Goal: Information Seeking & Learning: Learn about a topic

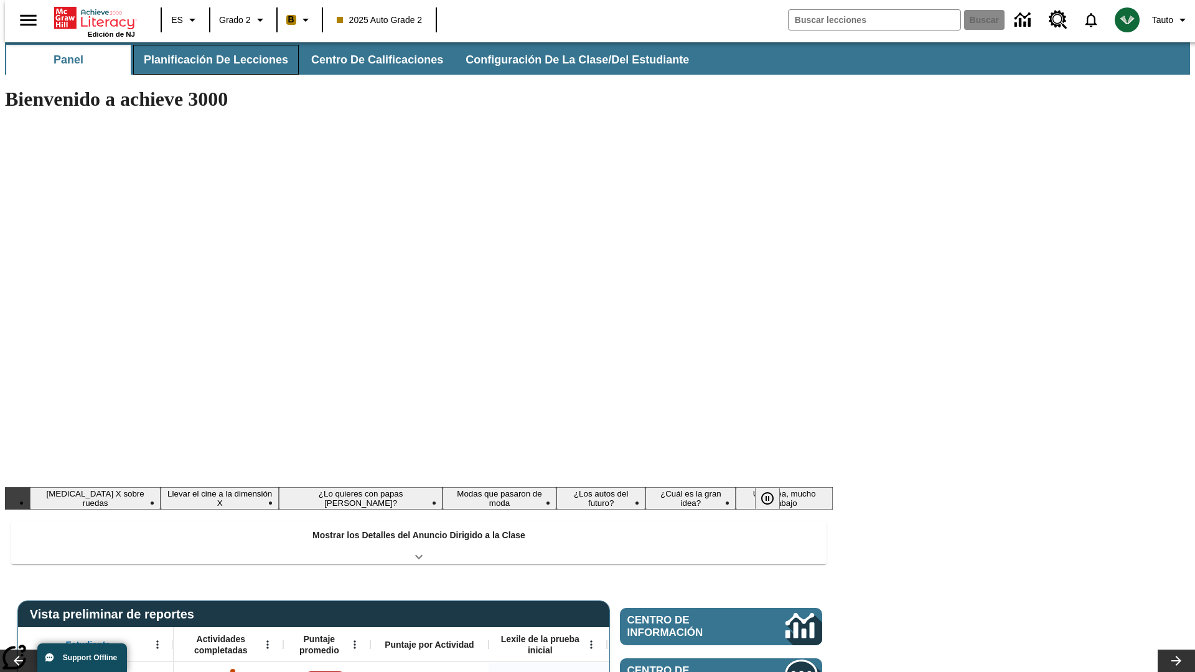
click at [208, 60] on button "Planificación de lecciones" at bounding box center [216, 60] width 166 height 30
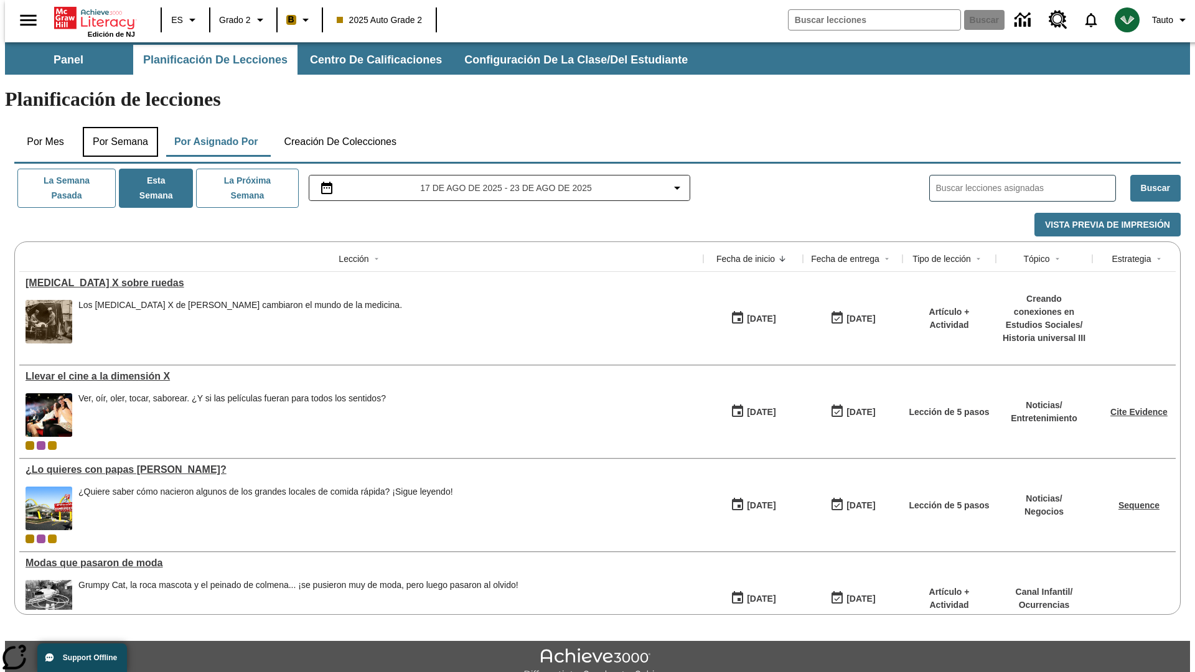
click at [116, 127] on button "Por semana" at bounding box center [120, 142] width 75 height 30
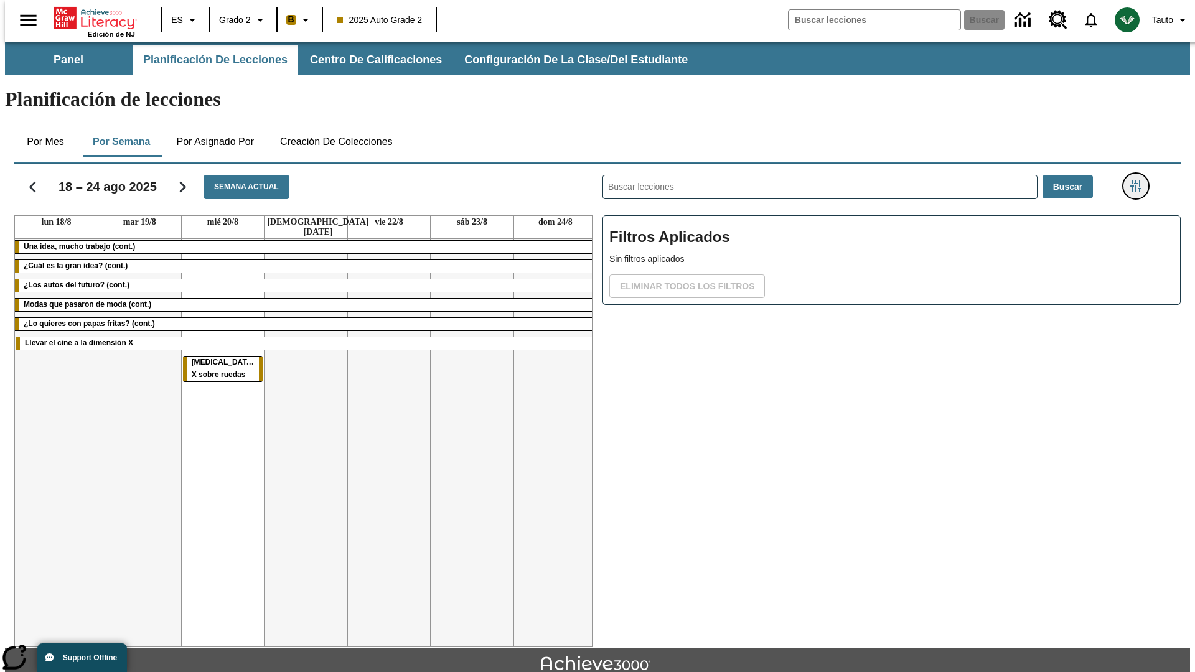
click at [1140, 180] on icon "Menú lateral de filtros" at bounding box center [1135, 185] width 11 height 11
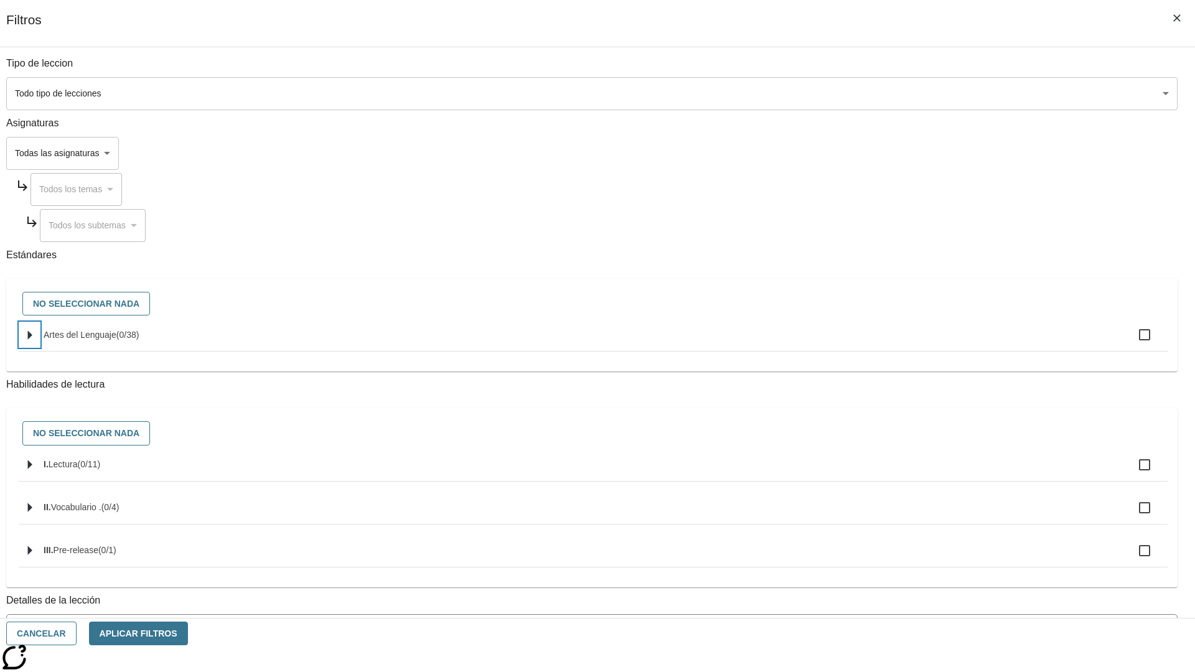
click at [32, 340] on icon "Seleccione estándares" at bounding box center [30, 334] width 4 height 9
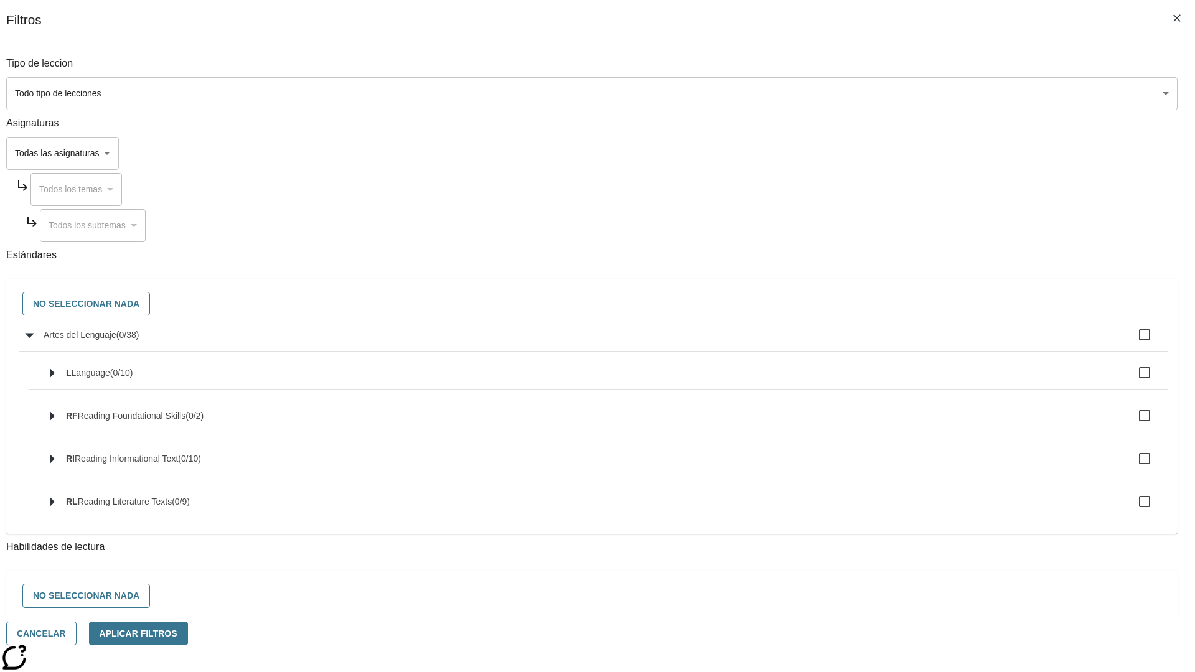
click at [905, 342] on label "Artes del Lenguaje ( 0 / 38 )" at bounding box center [601, 335] width 1114 height 26
click at [1131, 342] on input "Artes del Lenguaje ( 0 / 38 )" at bounding box center [1144, 335] width 26 height 26
checkbox input "true"
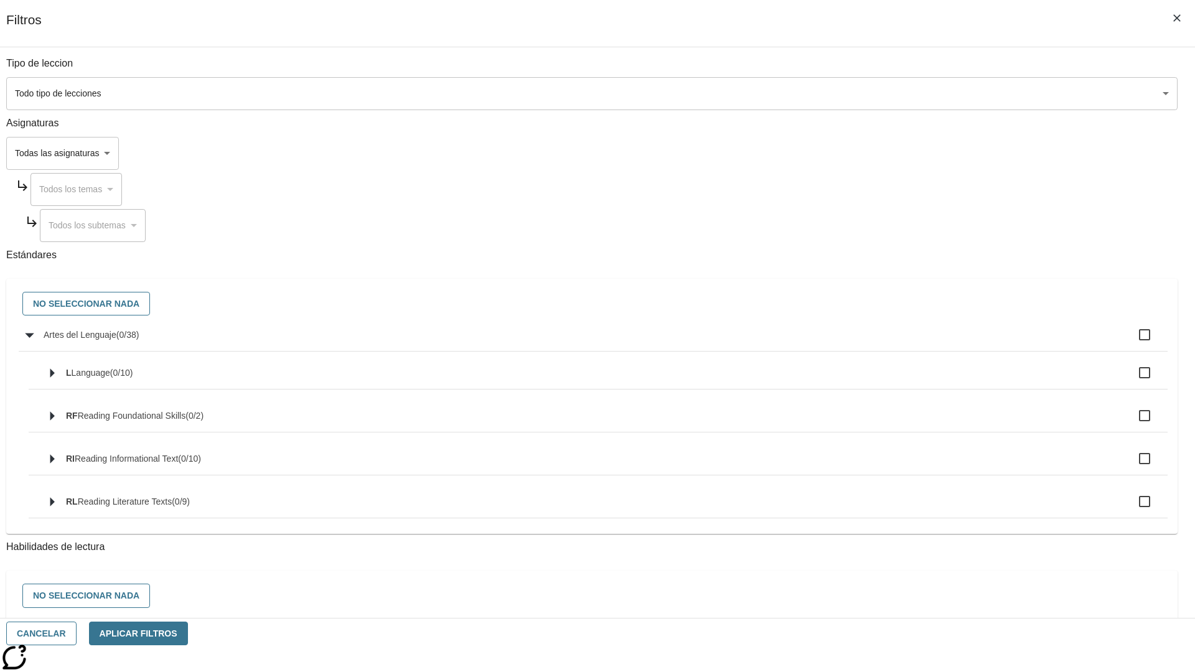
checkbox input "true"
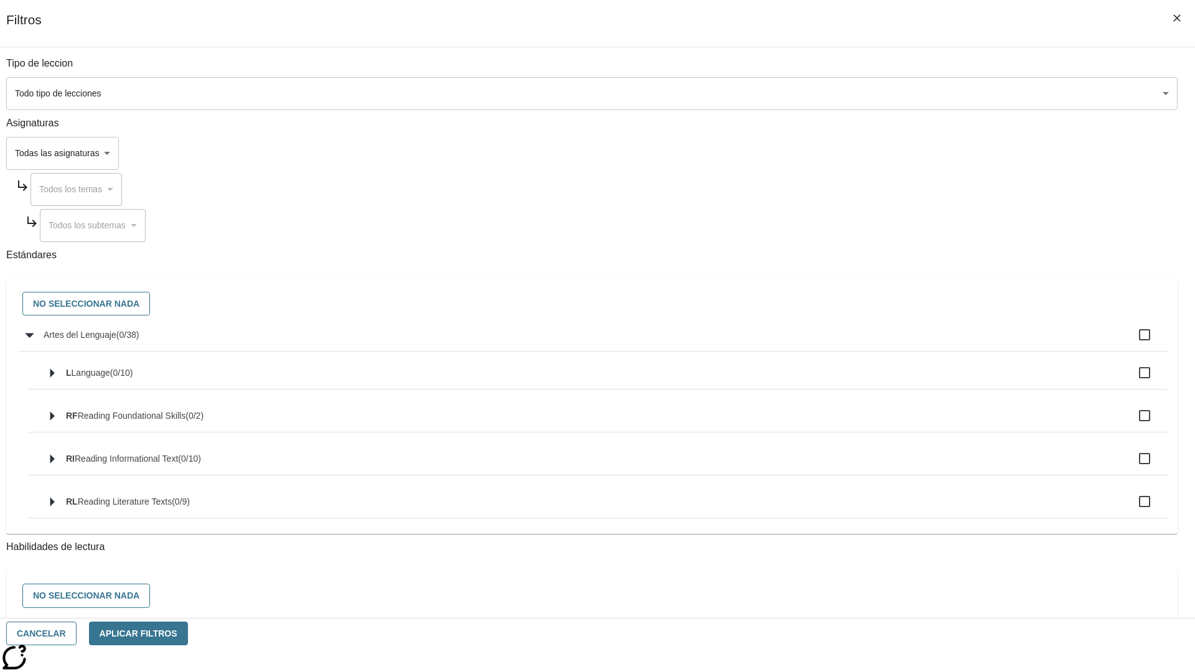
checkbox input "true"
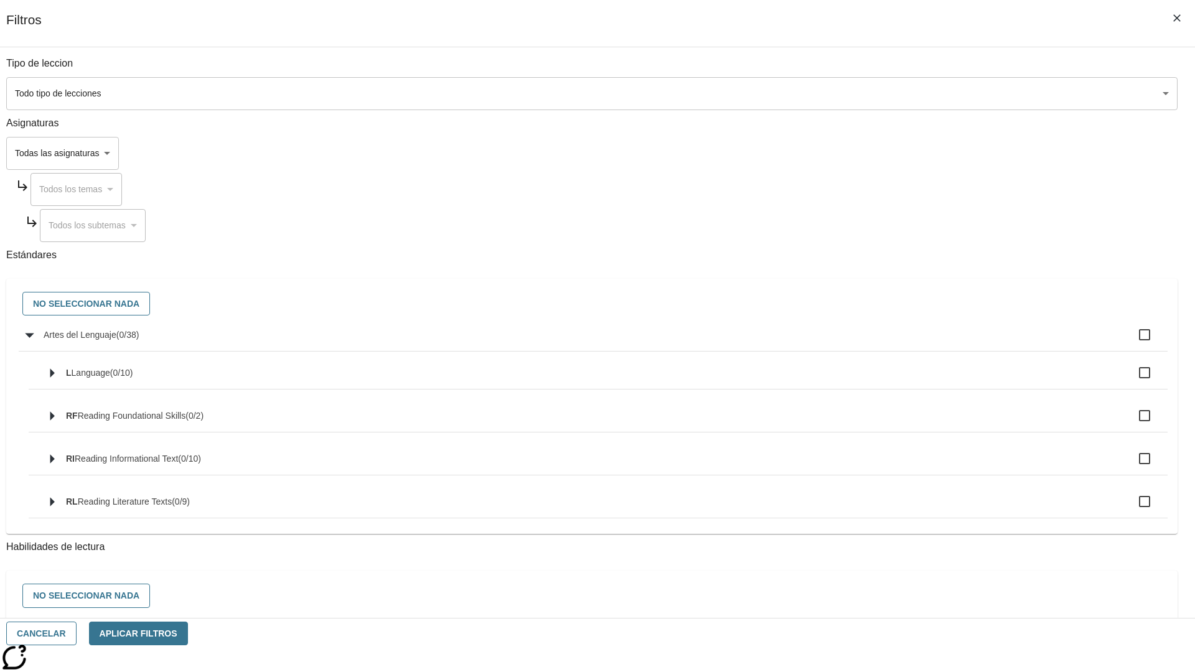
checkbox input "true"
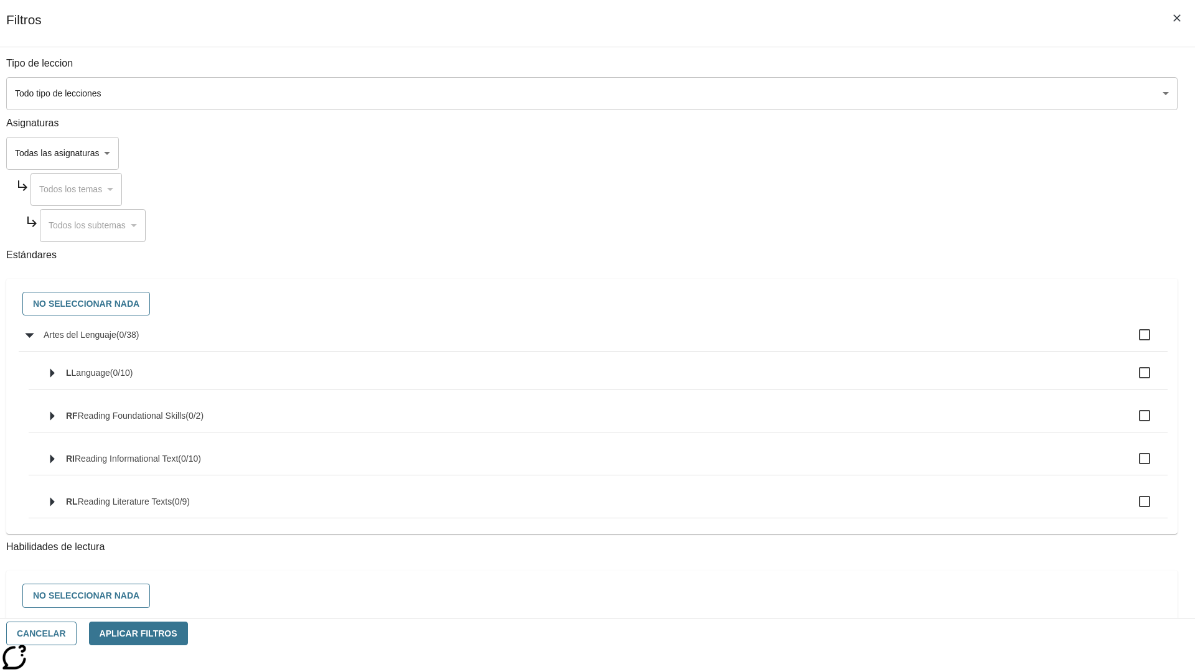
checkbox input "true"
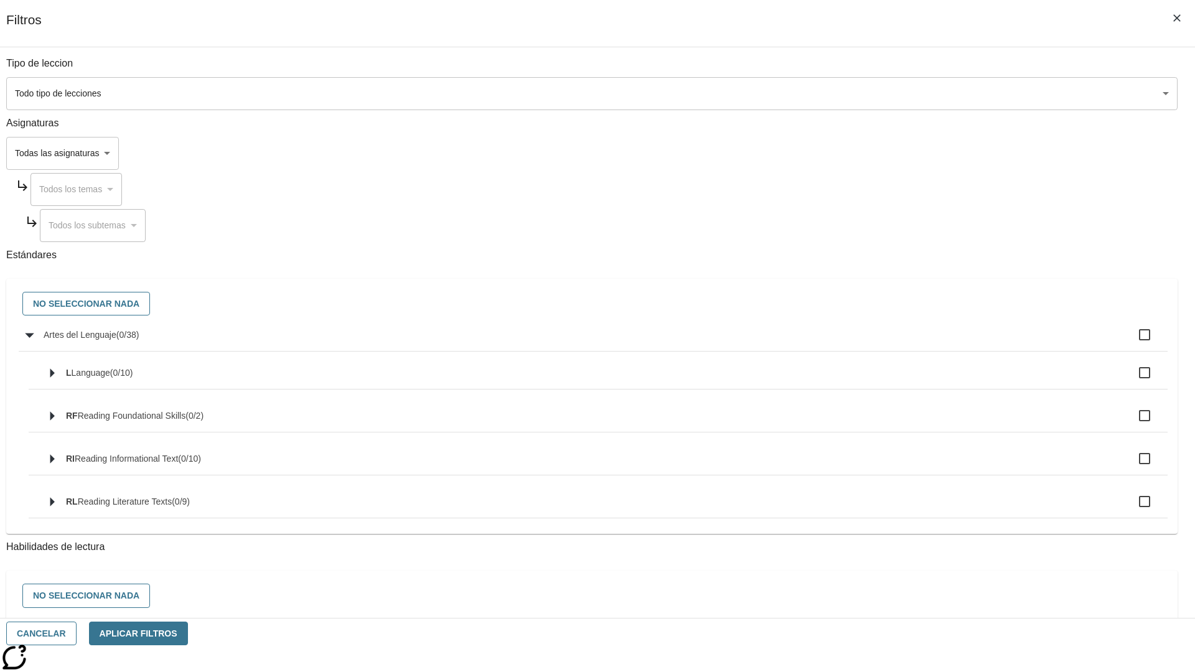
checkbox input "true"
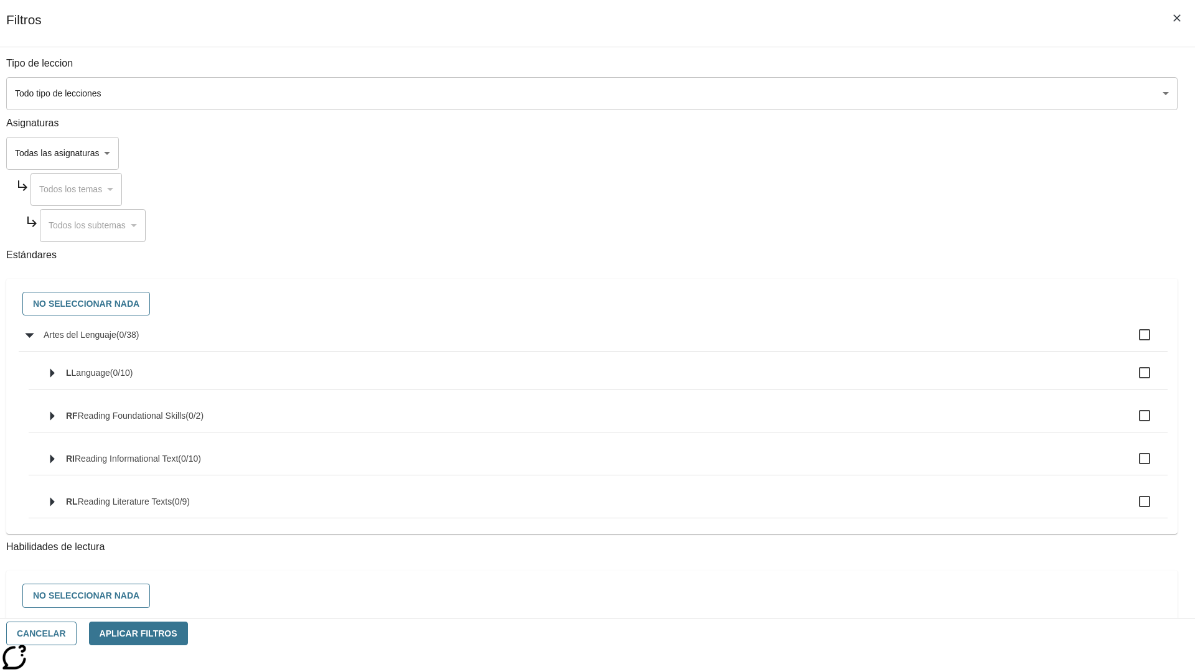
checkbox input "true"
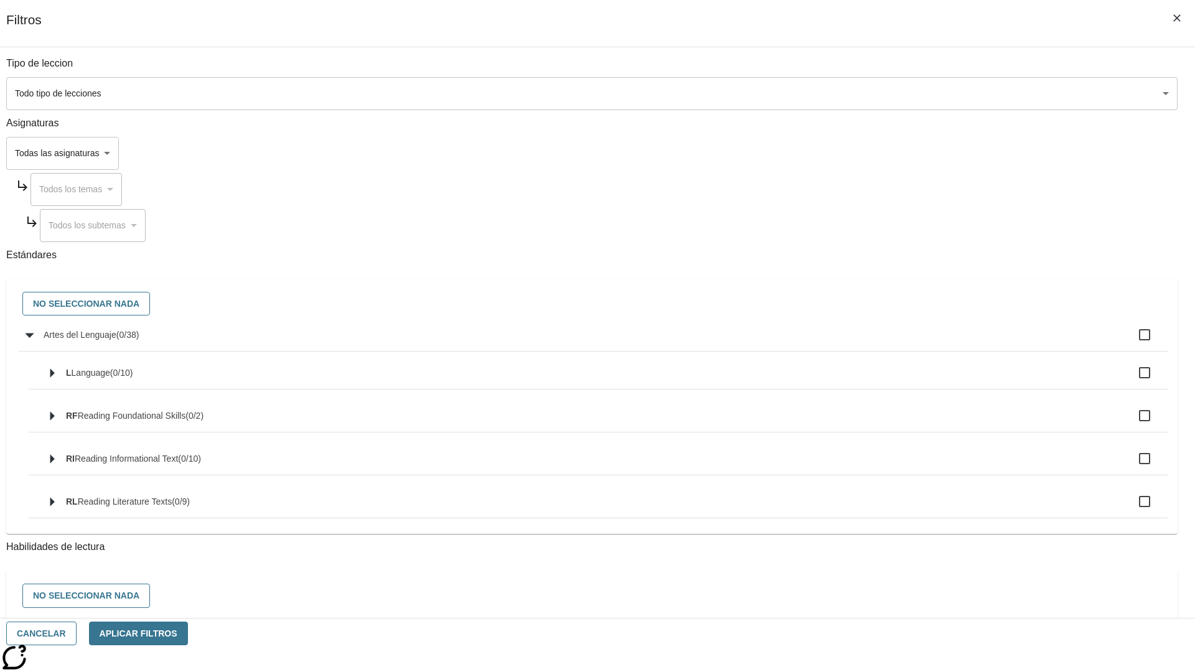
checkbox input "true"
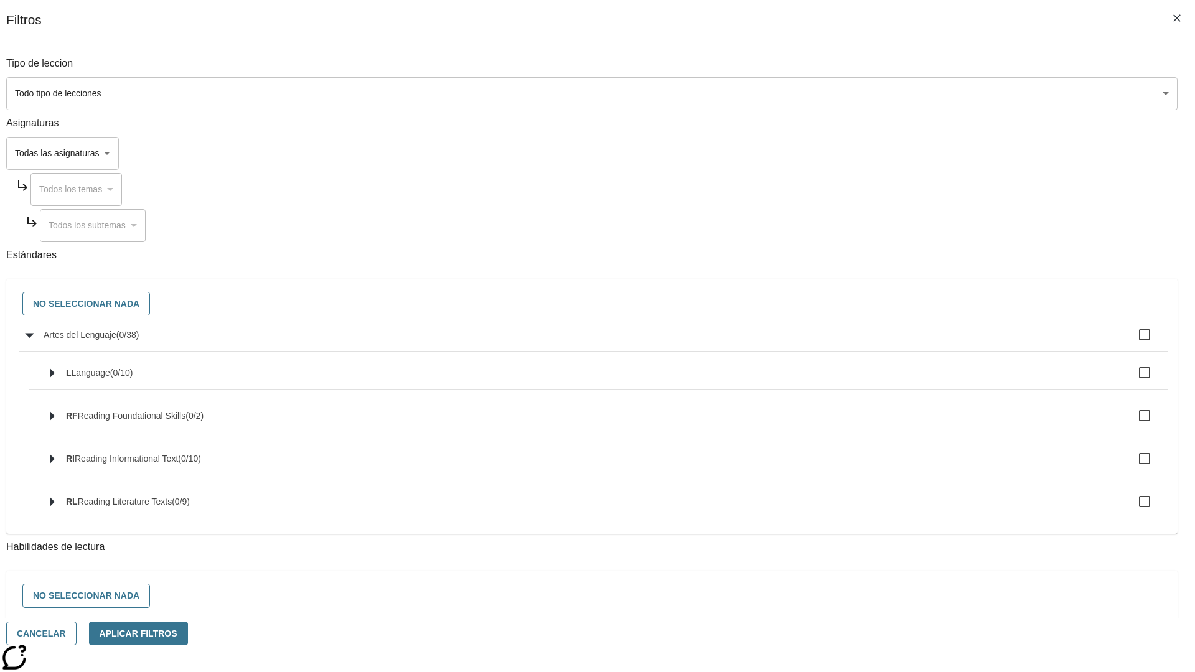
checkbox input "true"
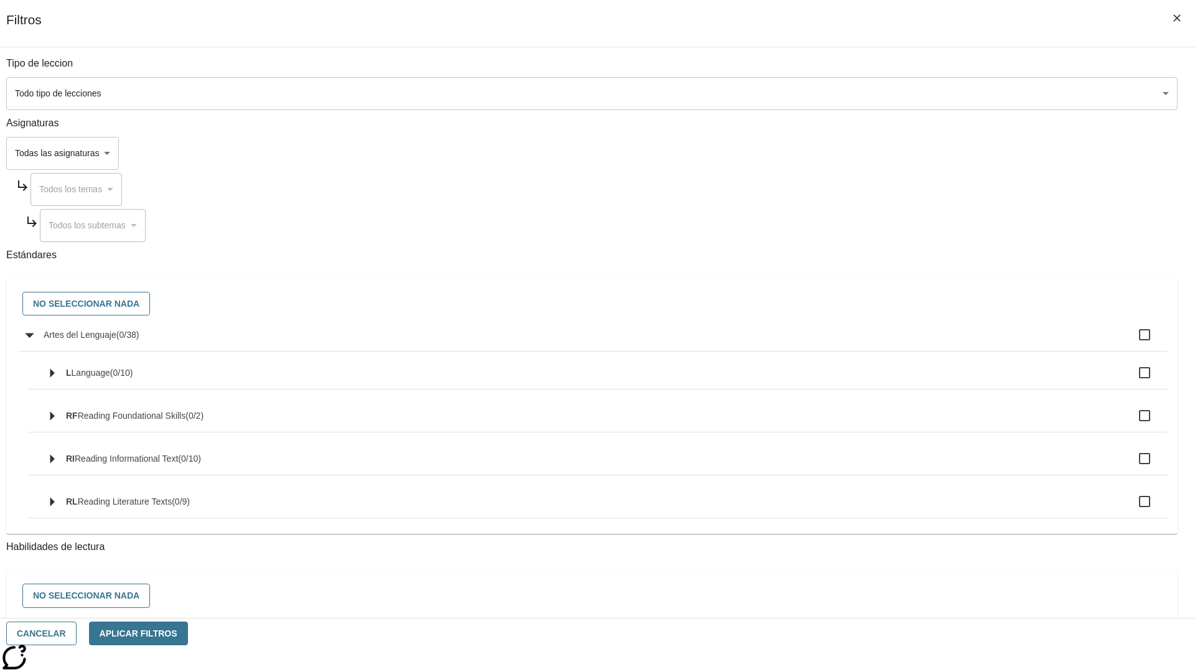
checkbox input "true"
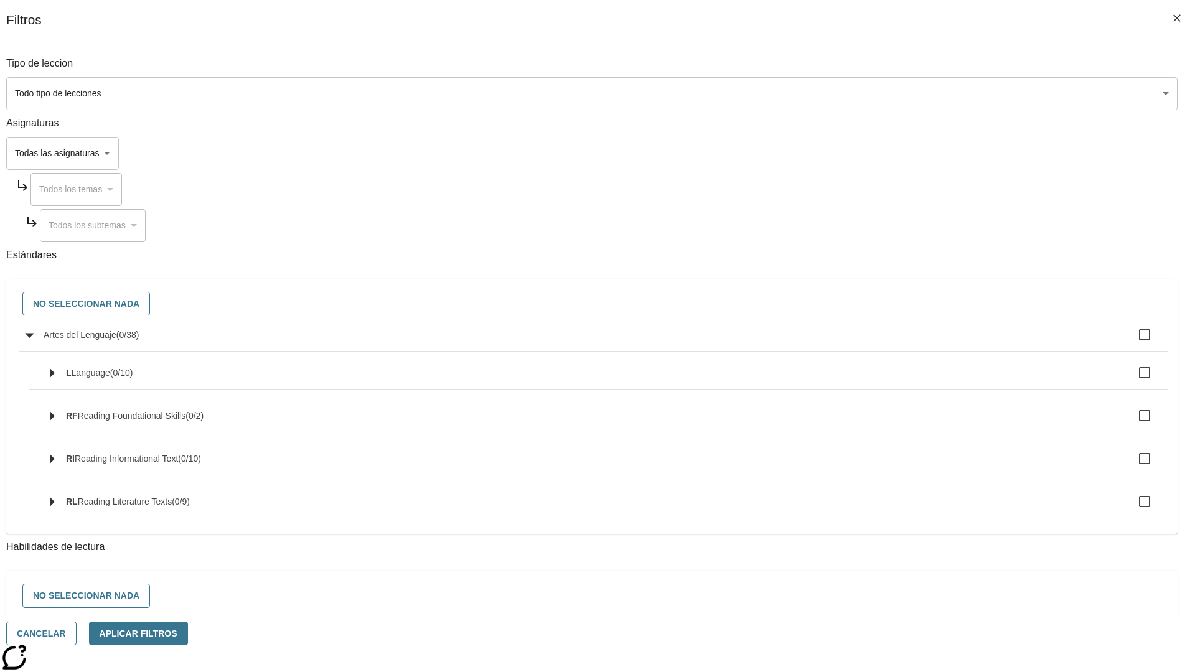
checkbox input "true"
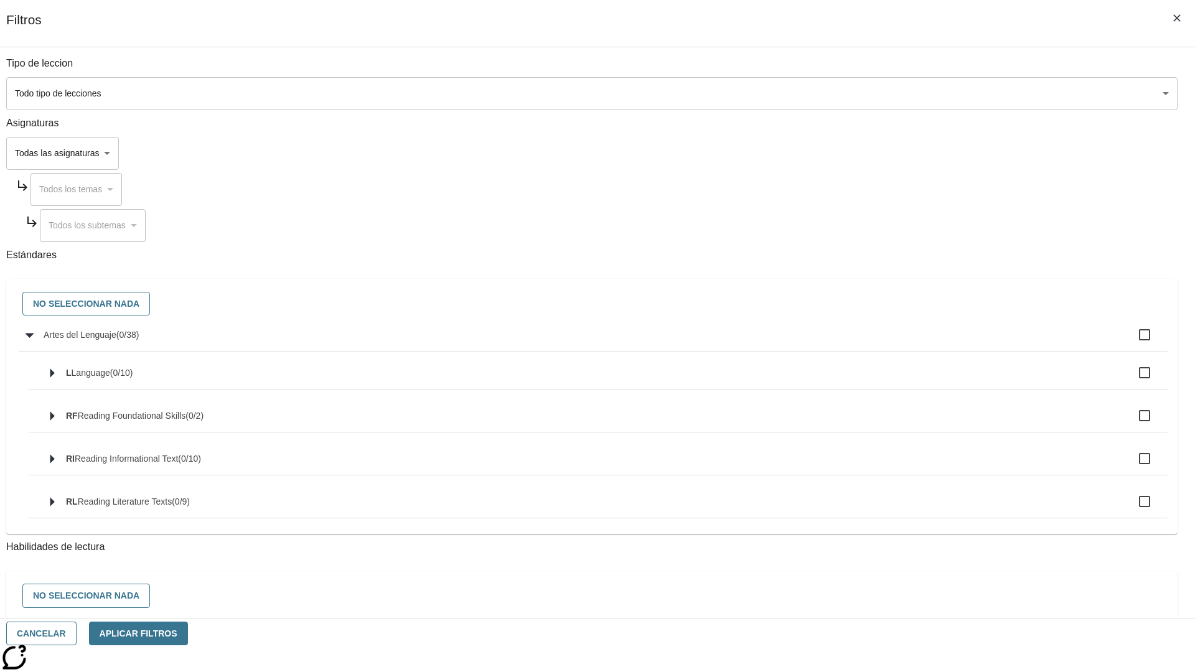
checkbox input "true"
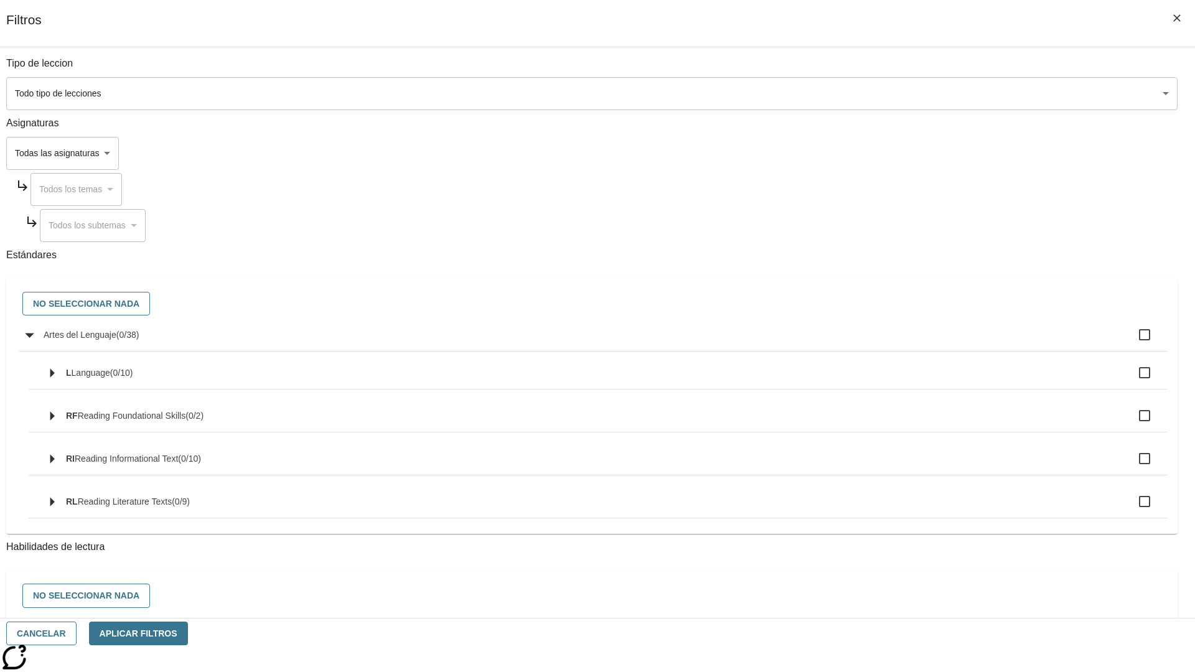
checkbox input "true"
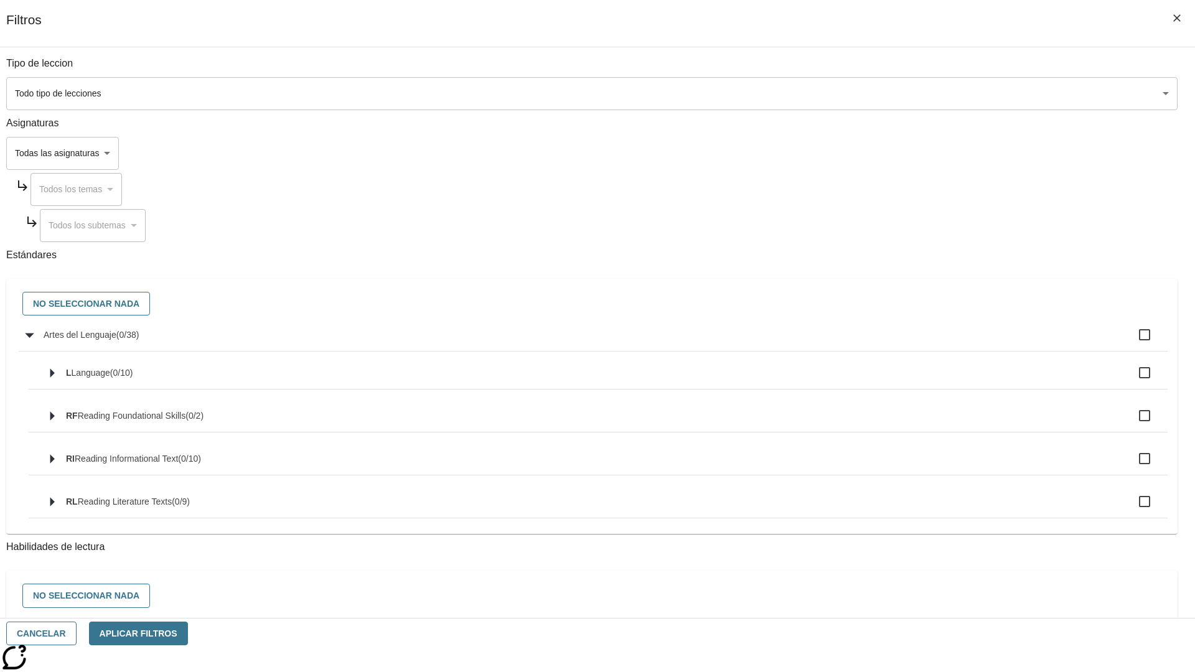
checkbox input "true"
click at [150, 304] on button "No seleccionar nada" at bounding box center [86, 304] width 128 height 24
checkbox input "false"
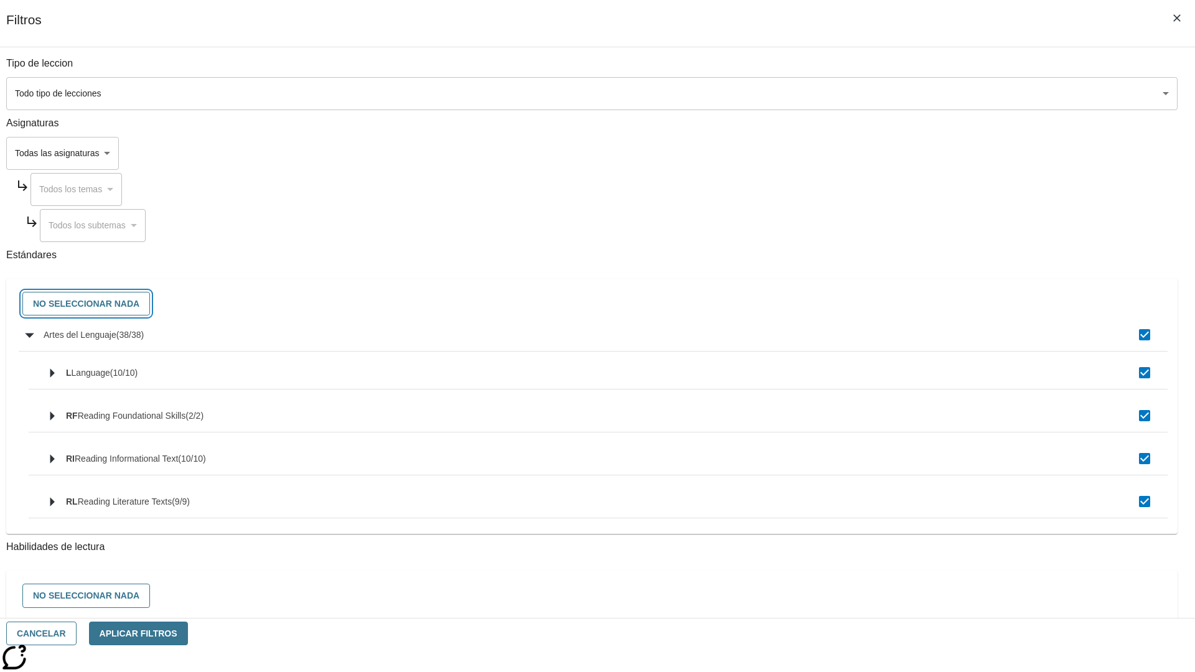
checkbox input "false"
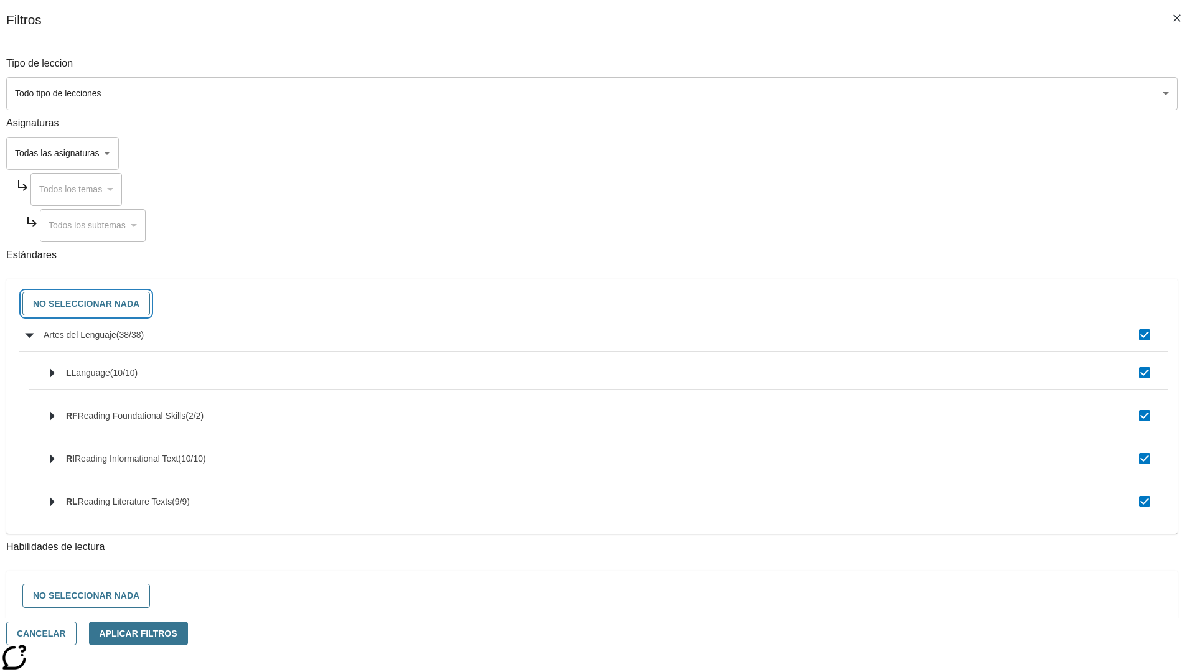
checkbox input "false"
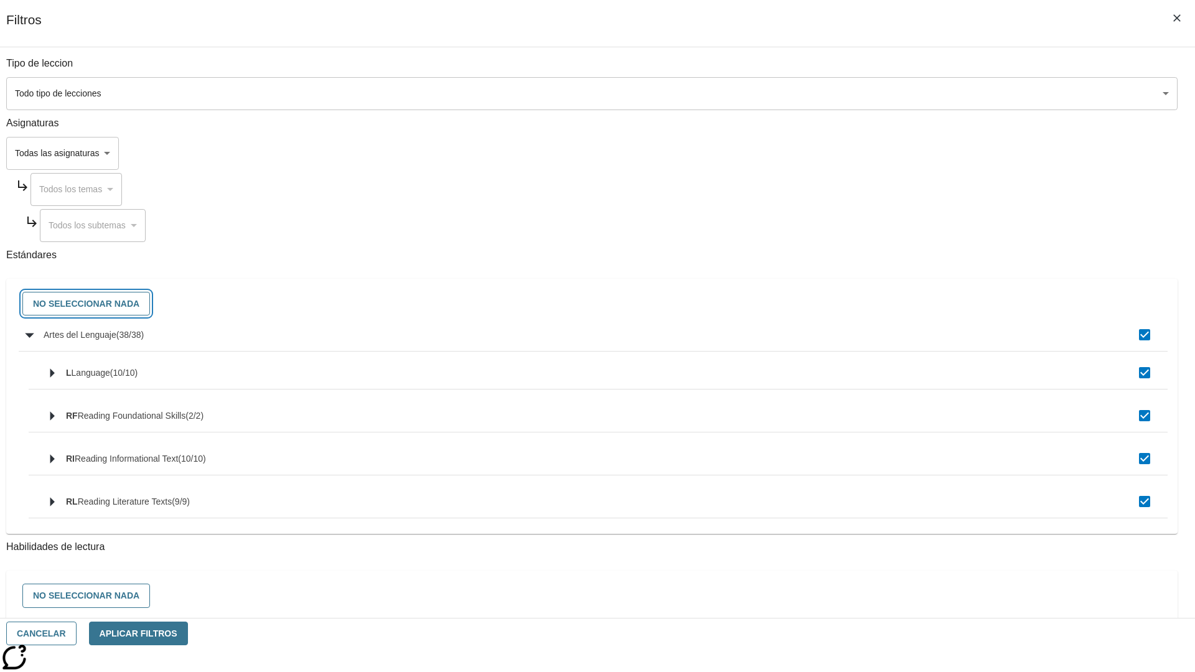
checkbox input "false"
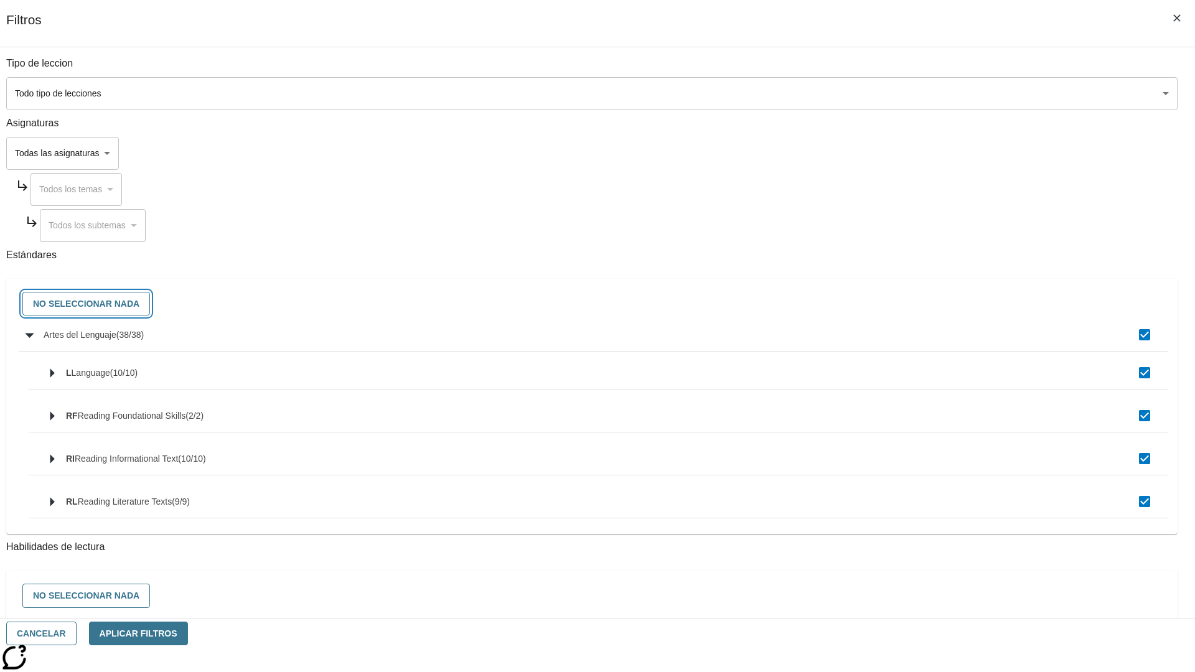
checkbox input "false"
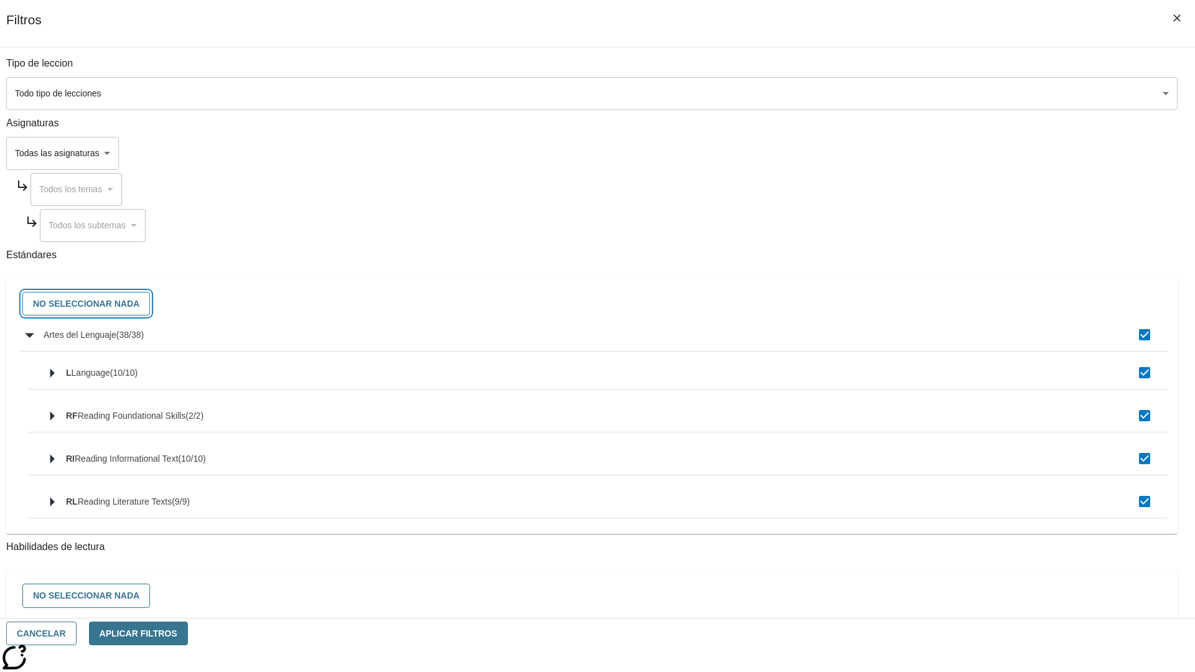
checkbox input "false"
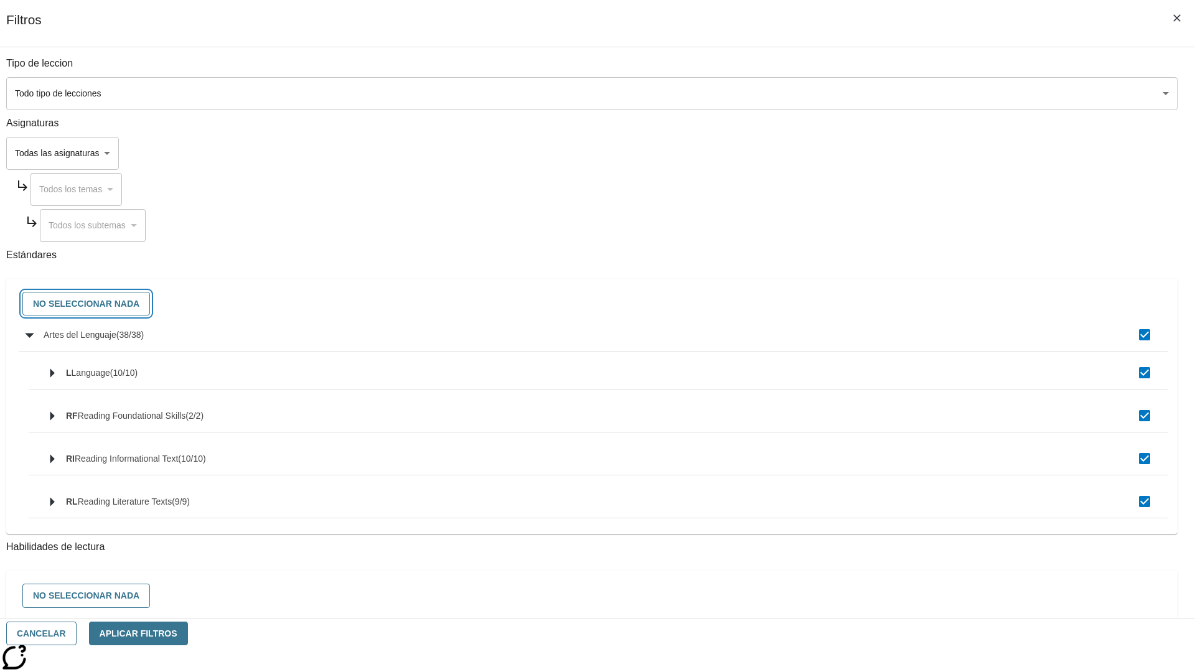
checkbox input "false"
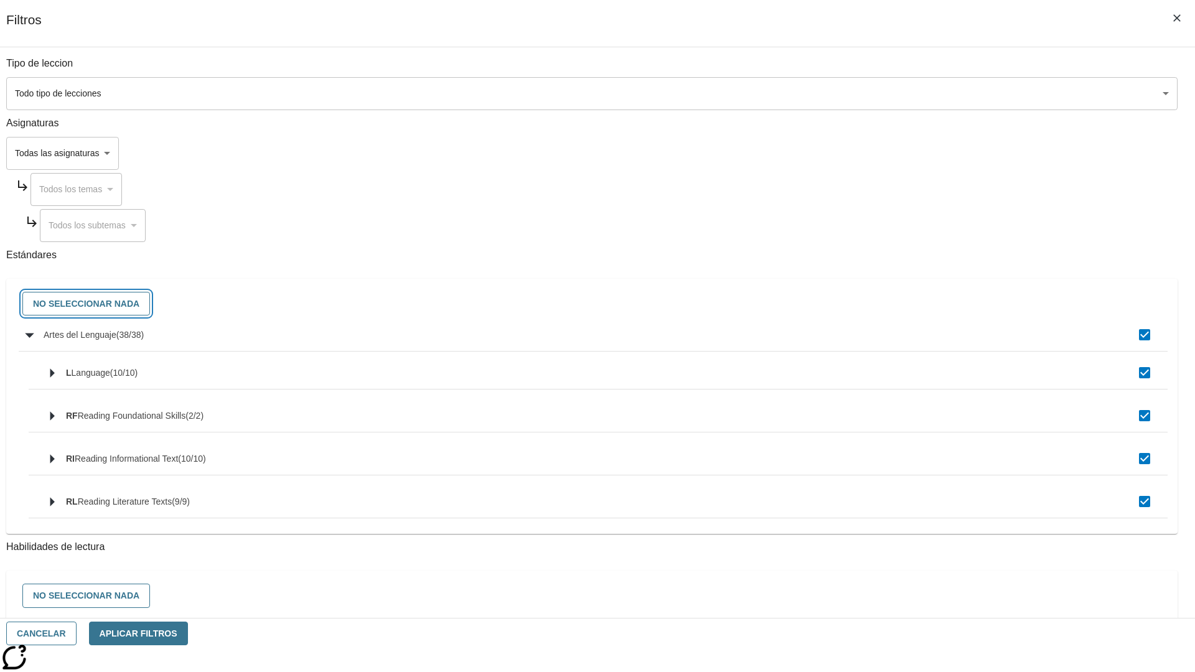
checkbox input "false"
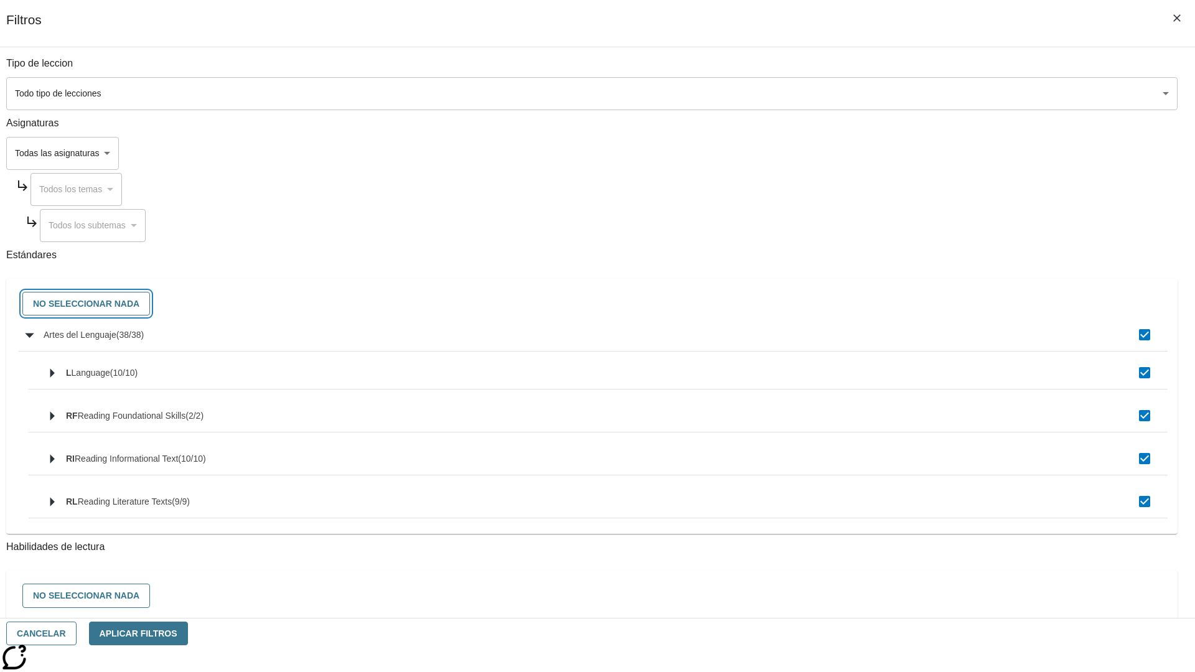
checkbox input "false"
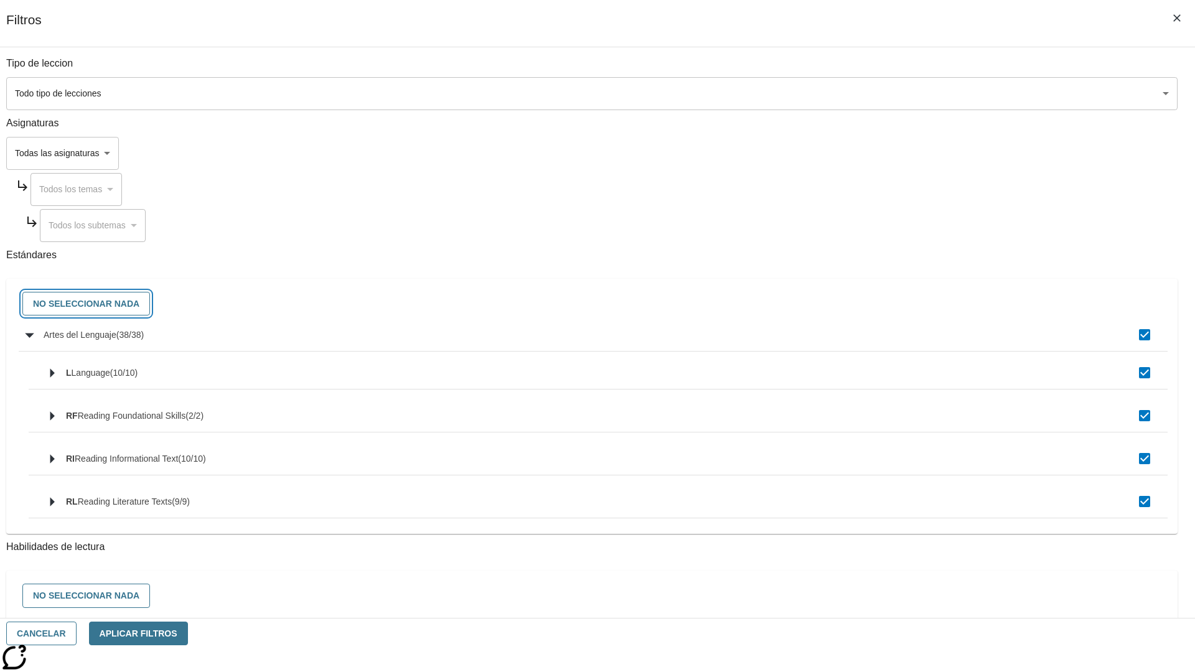
checkbox input "false"
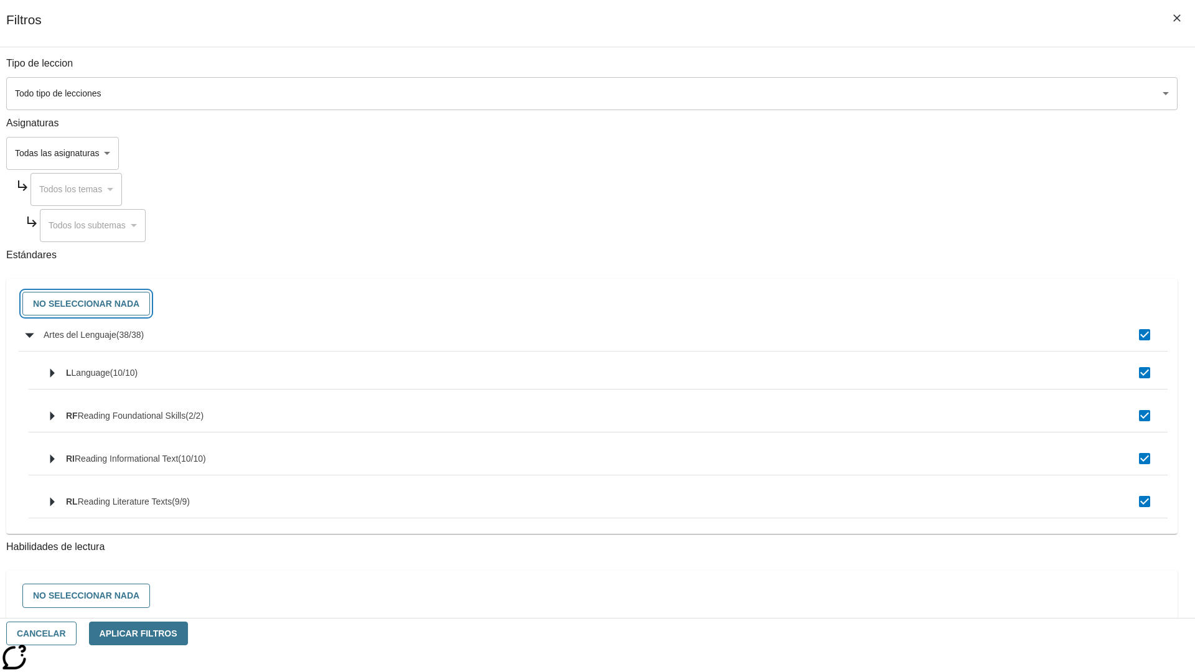
checkbox input "false"
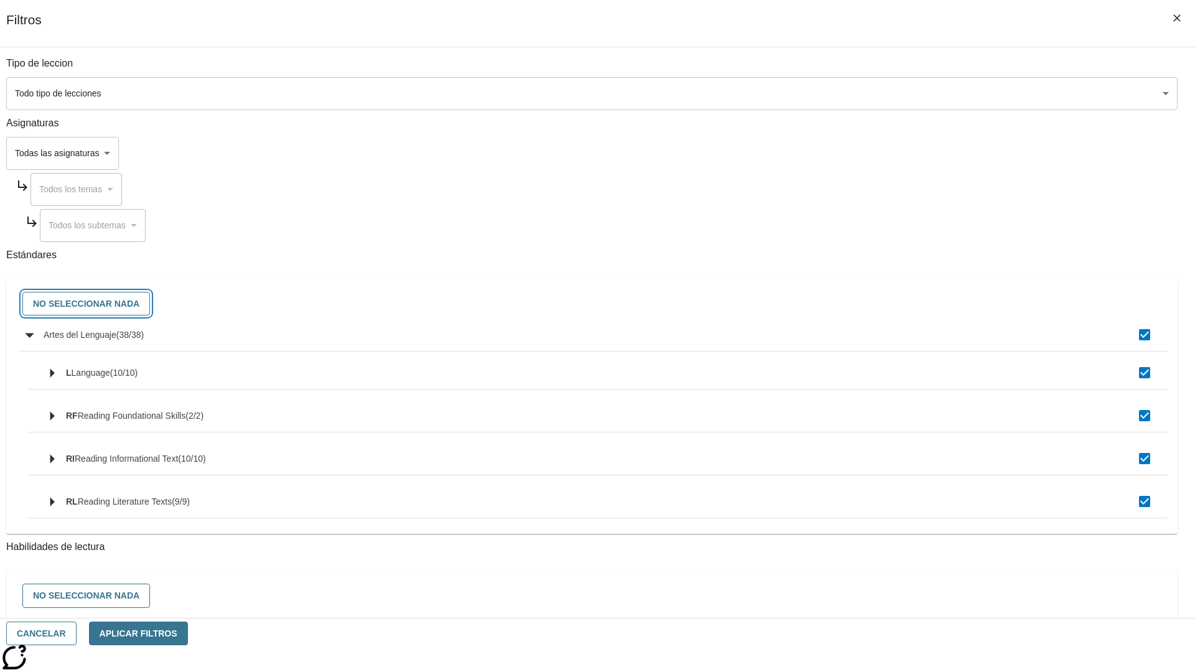
checkbox input "false"
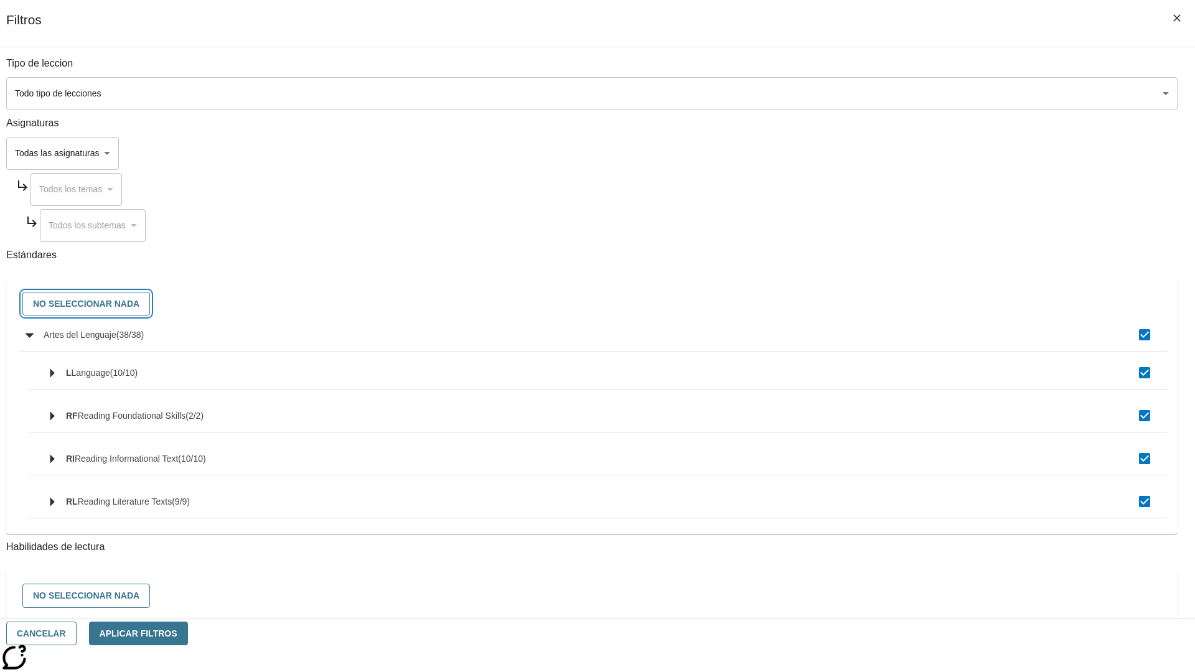
checkbox input "false"
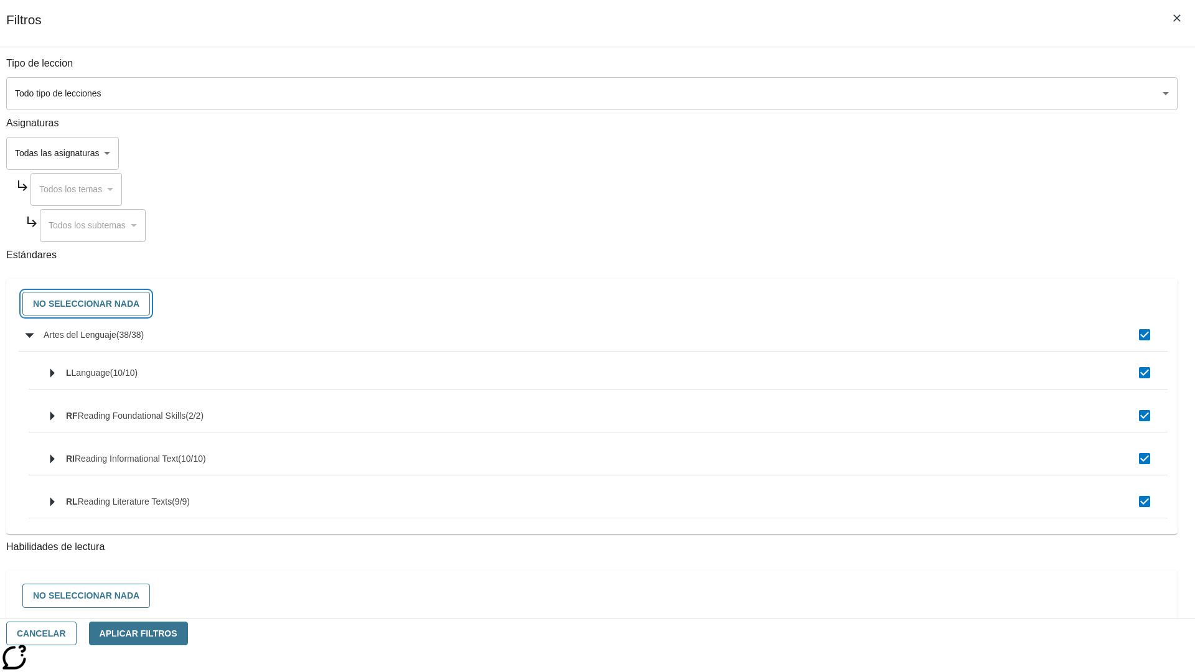
checkbox input "false"
click at [77, 634] on button "Cancelar" at bounding box center [41, 634] width 70 height 24
click at [90, 17] on icon "Portada" at bounding box center [95, 18] width 83 height 25
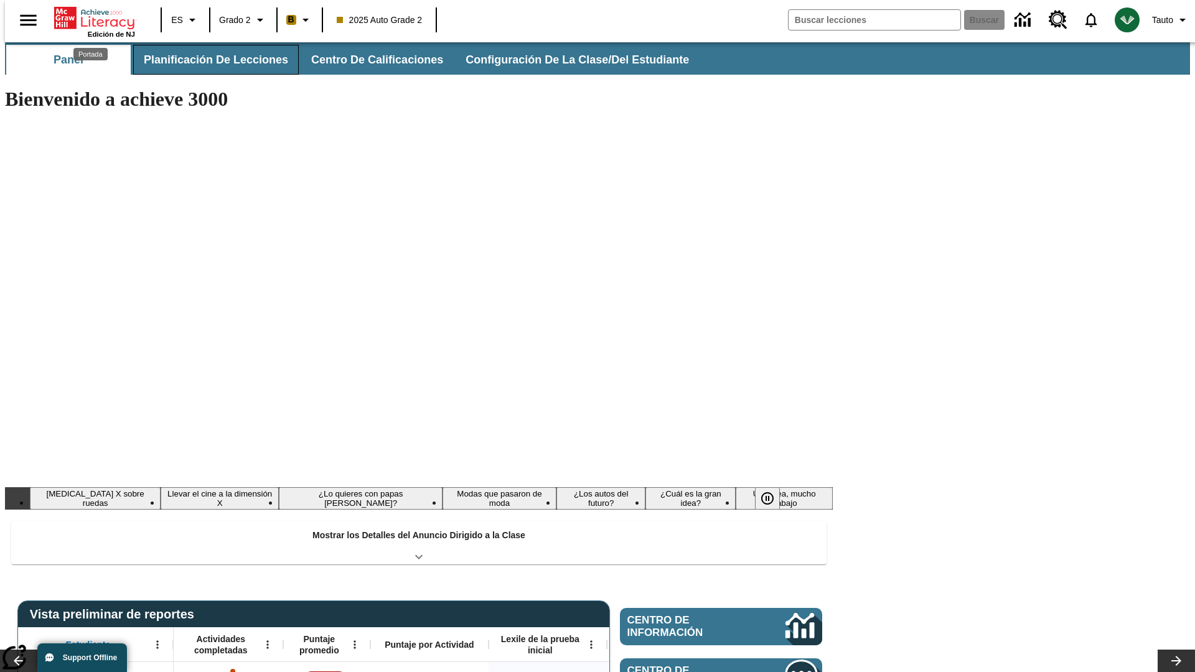
click at [208, 60] on button "Planificación de lecciones" at bounding box center [216, 60] width 166 height 30
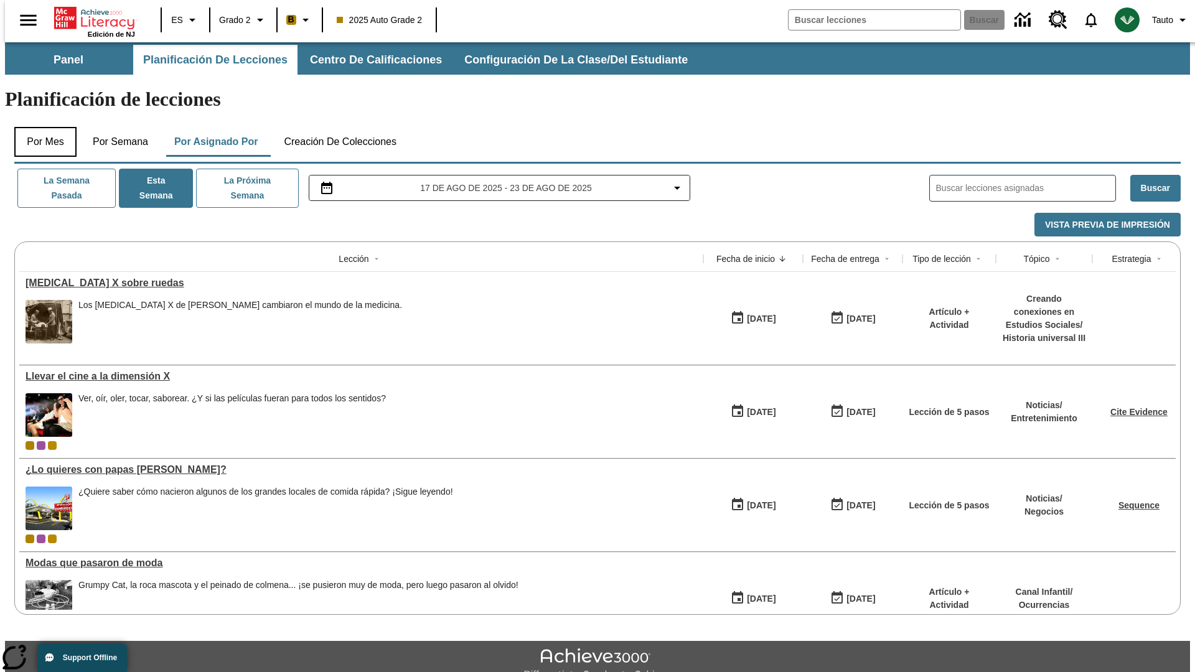
click at [40, 127] on button "Por mes" at bounding box center [45, 142] width 62 height 30
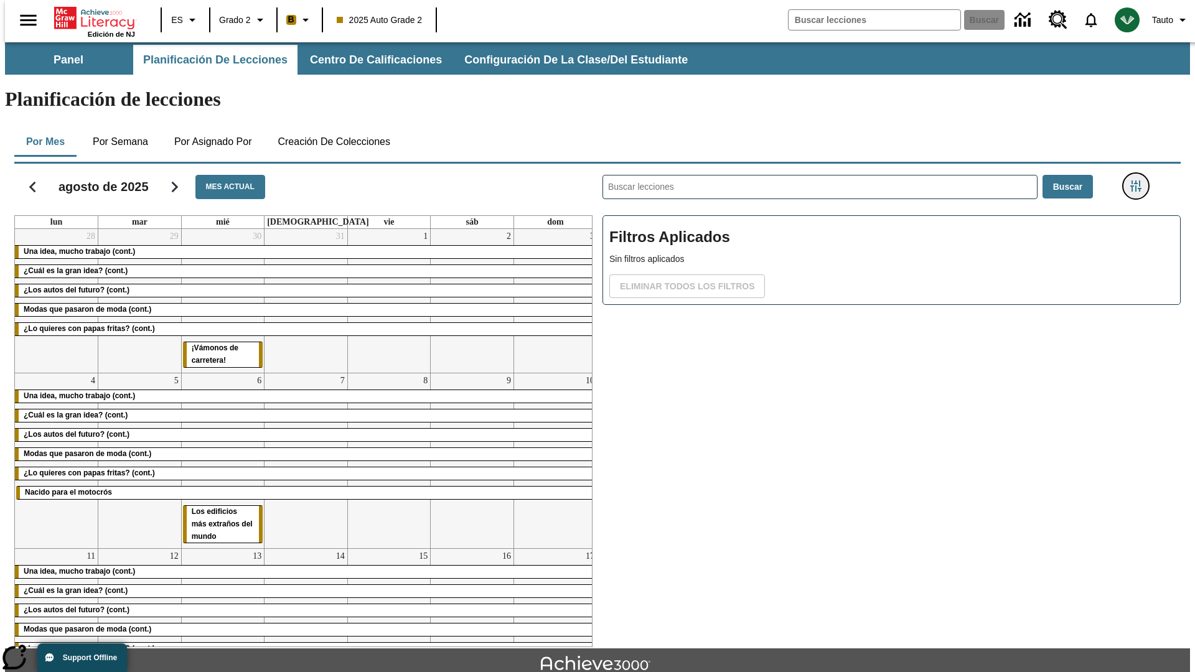
click at [1140, 180] on icon "Menú lateral de filtros" at bounding box center [1135, 185] width 11 height 11
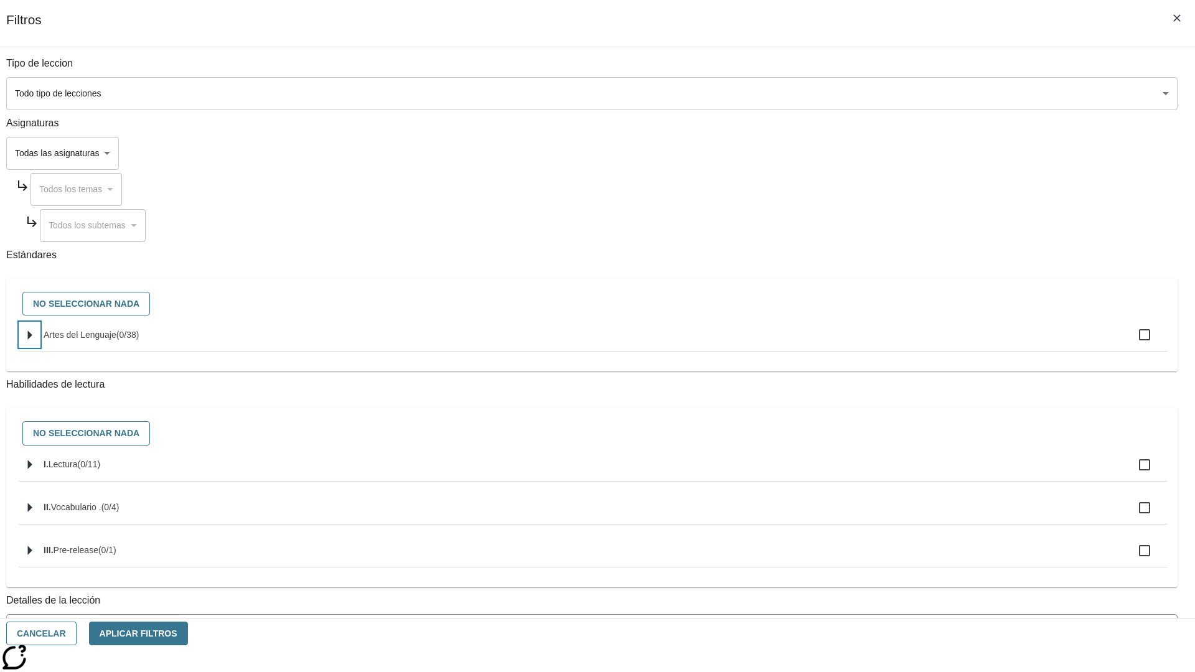
click at [32, 340] on icon "Seleccione estándares" at bounding box center [30, 334] width 4 height 9
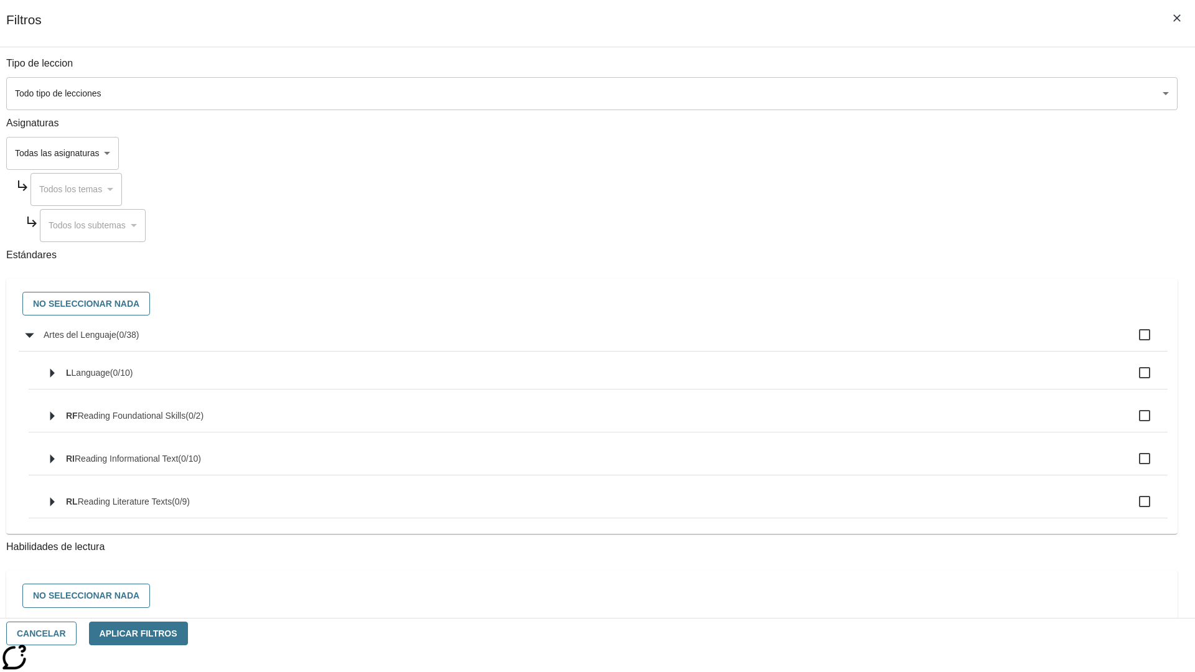
click at [905, 342] on label "Artes del Lenguaje ( 0 / 38 )" at bounding box center [601, 335] width 1114 height 26
click at [1131, 342] on input "Artes del Lenguaje ( 0 / 38 )" at bounding box center [1144, 335] width 26 height 26
checkbox input "true"
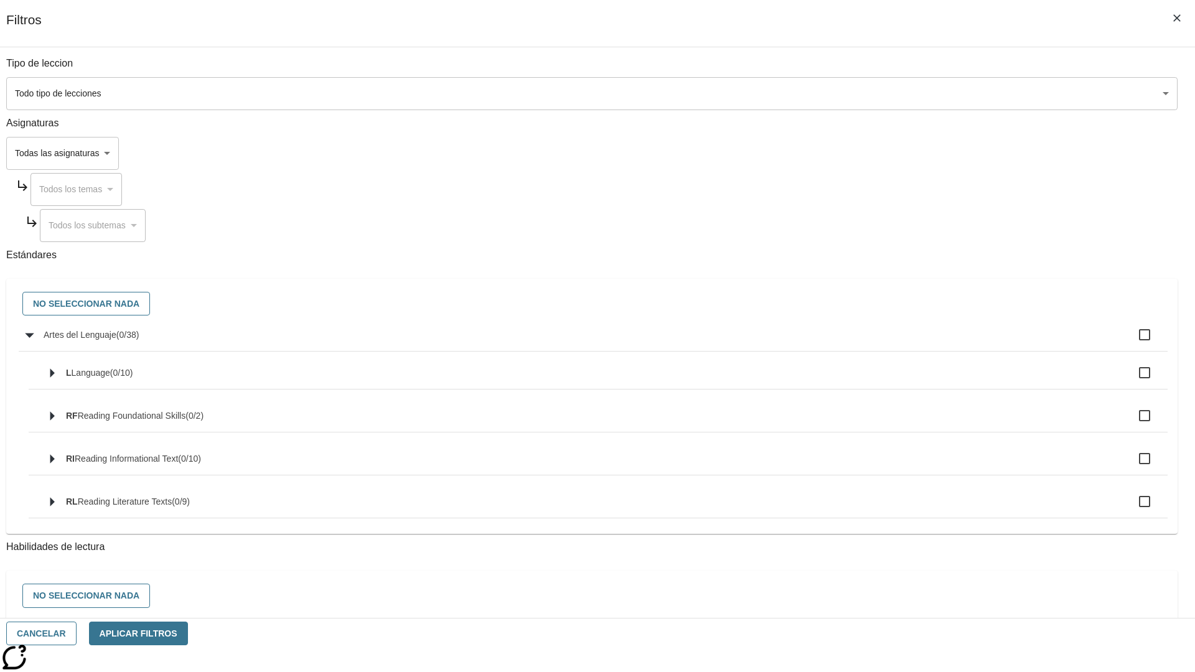
checkbox input "true"
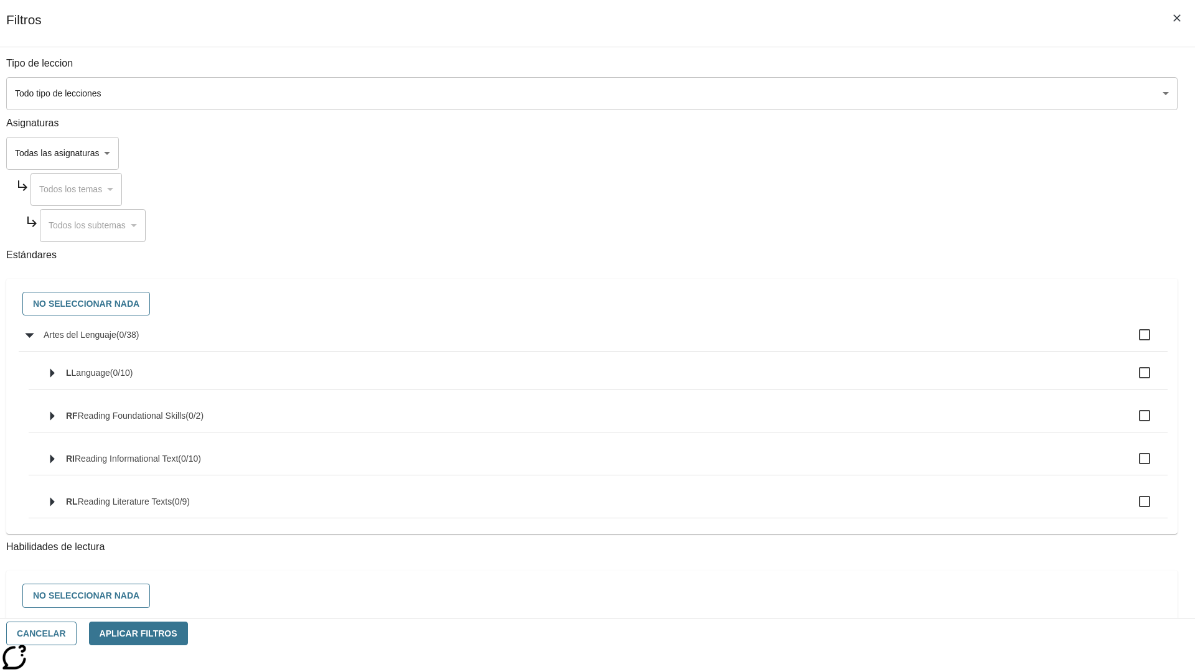
checkbox input "true"
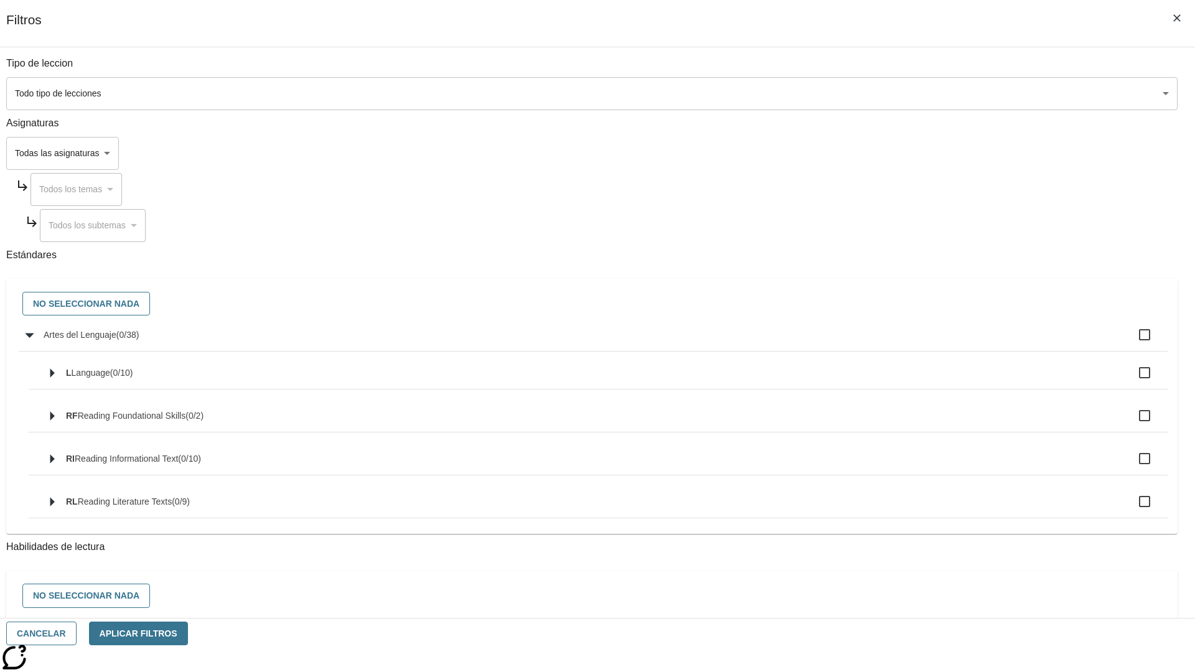
checkbox input "true"
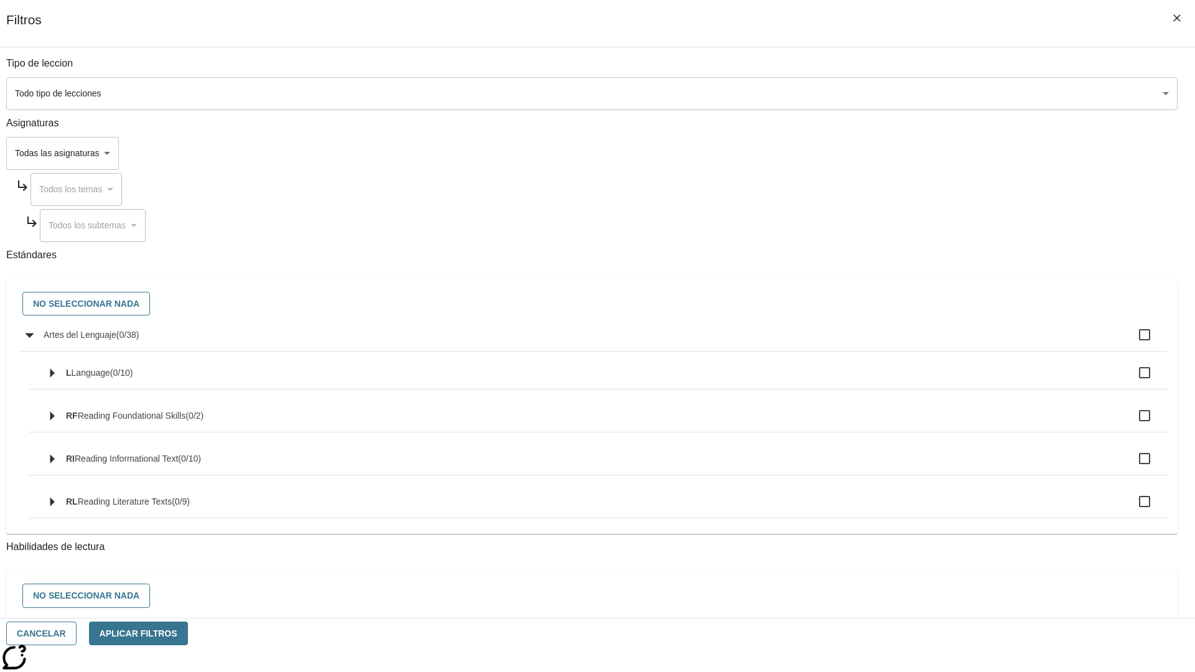
checkbox input "true"
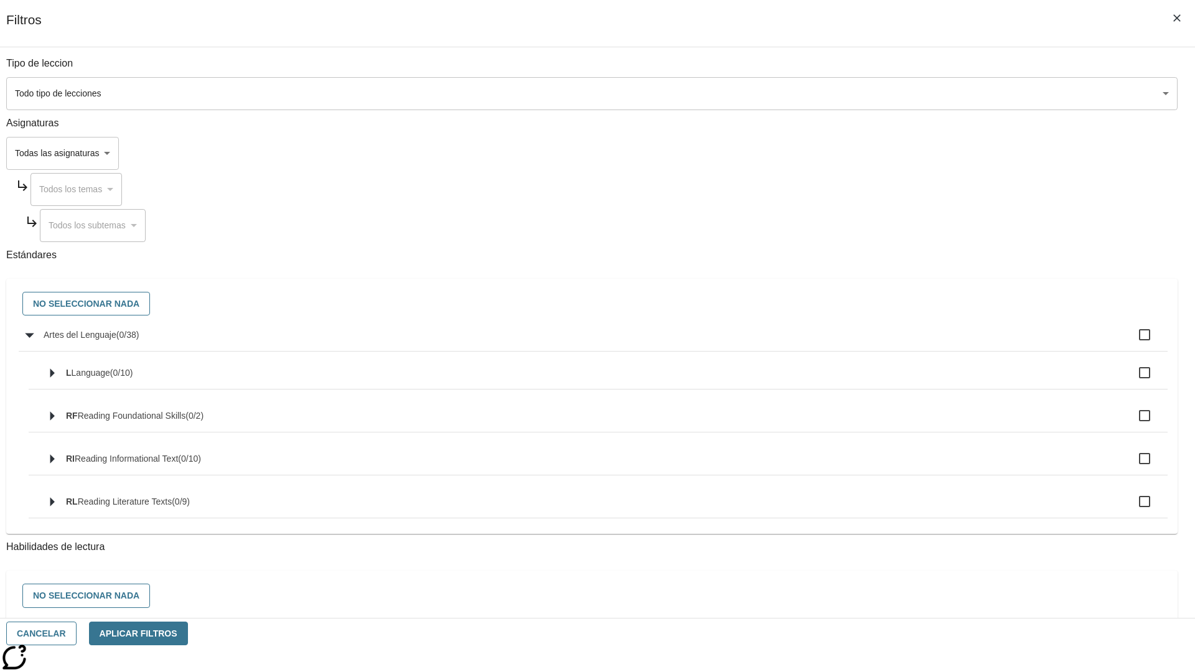
checkbox input "true"
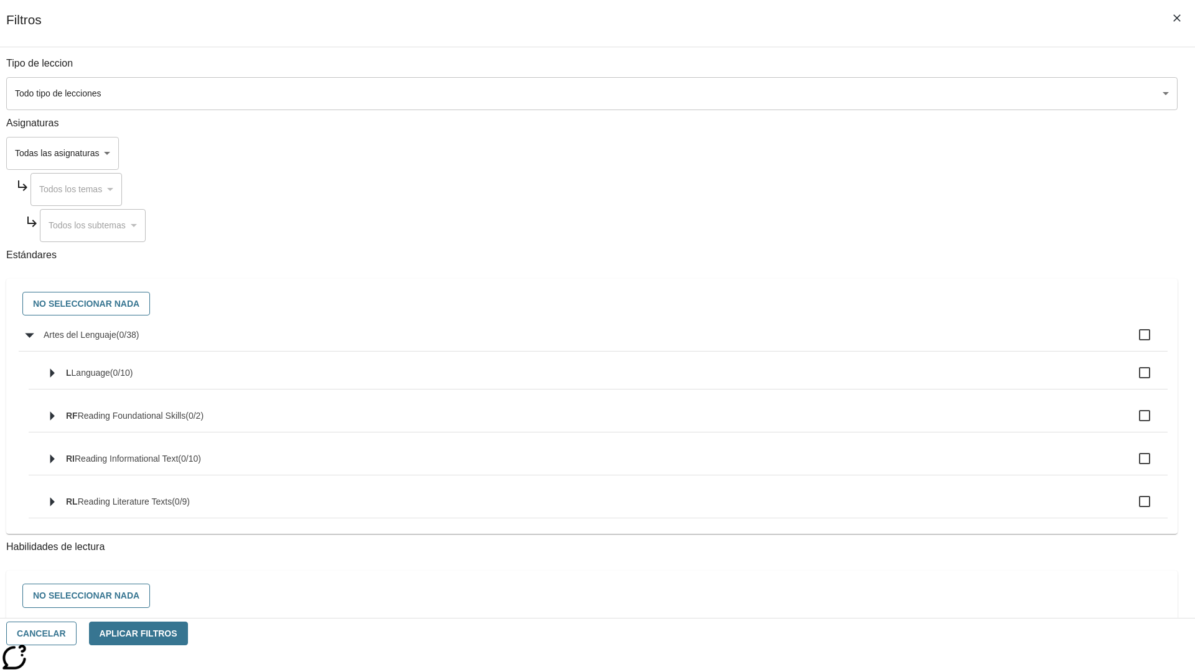
checkbox input "true"
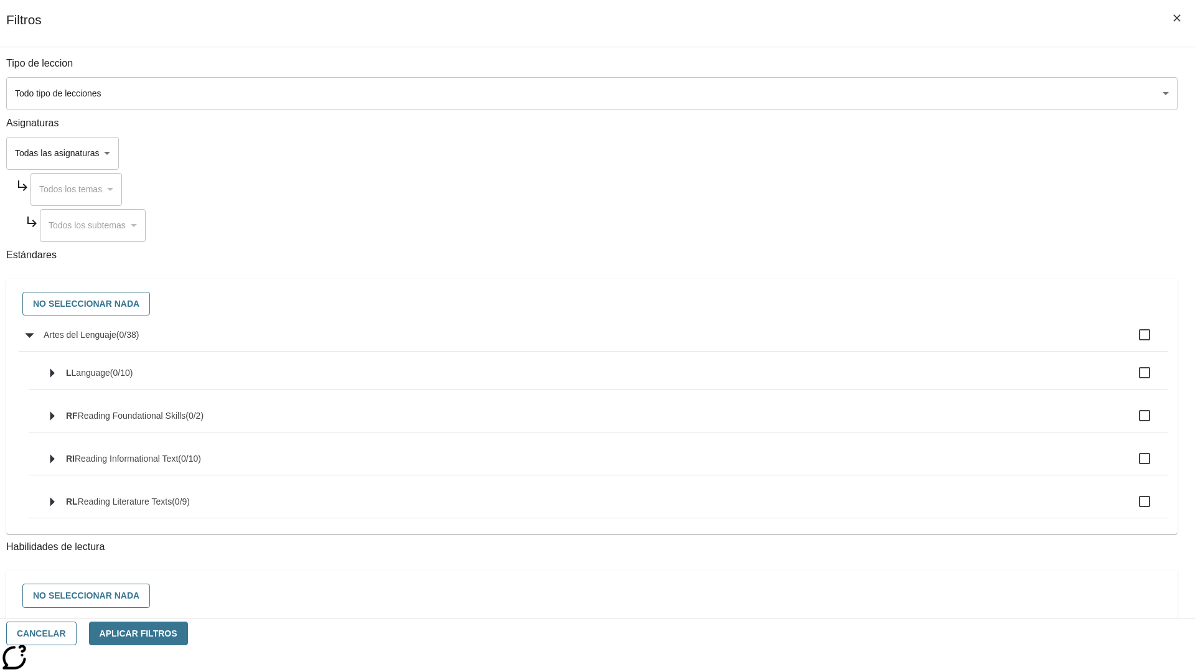
checkbox input "true"
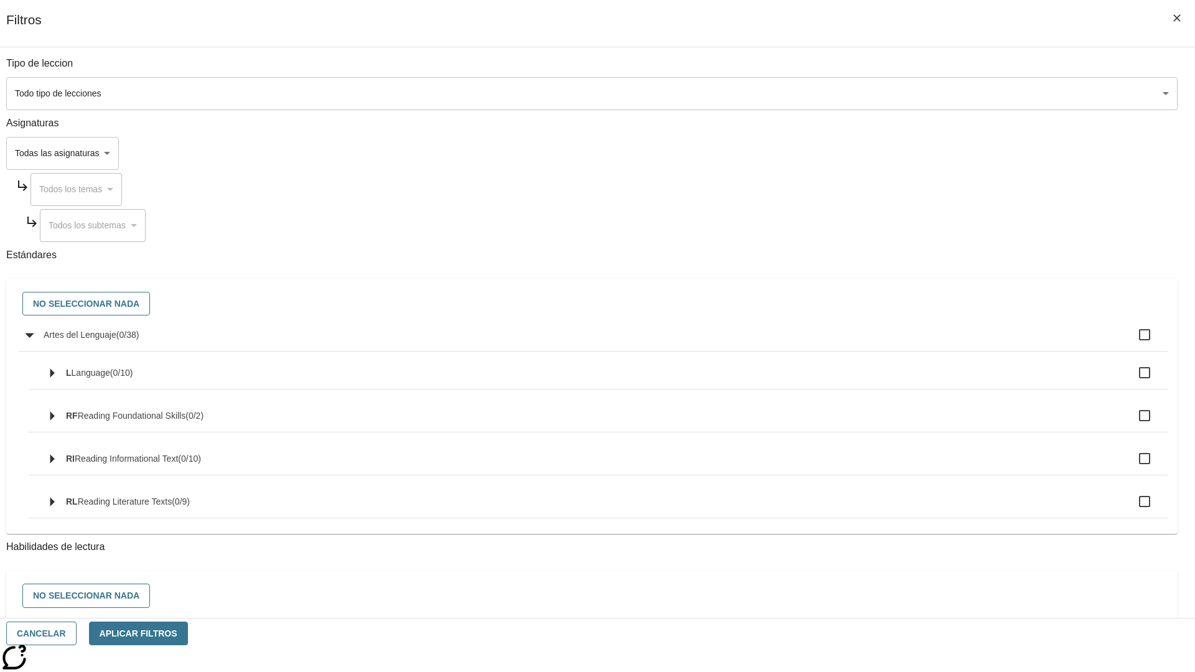
checkbox input "true"
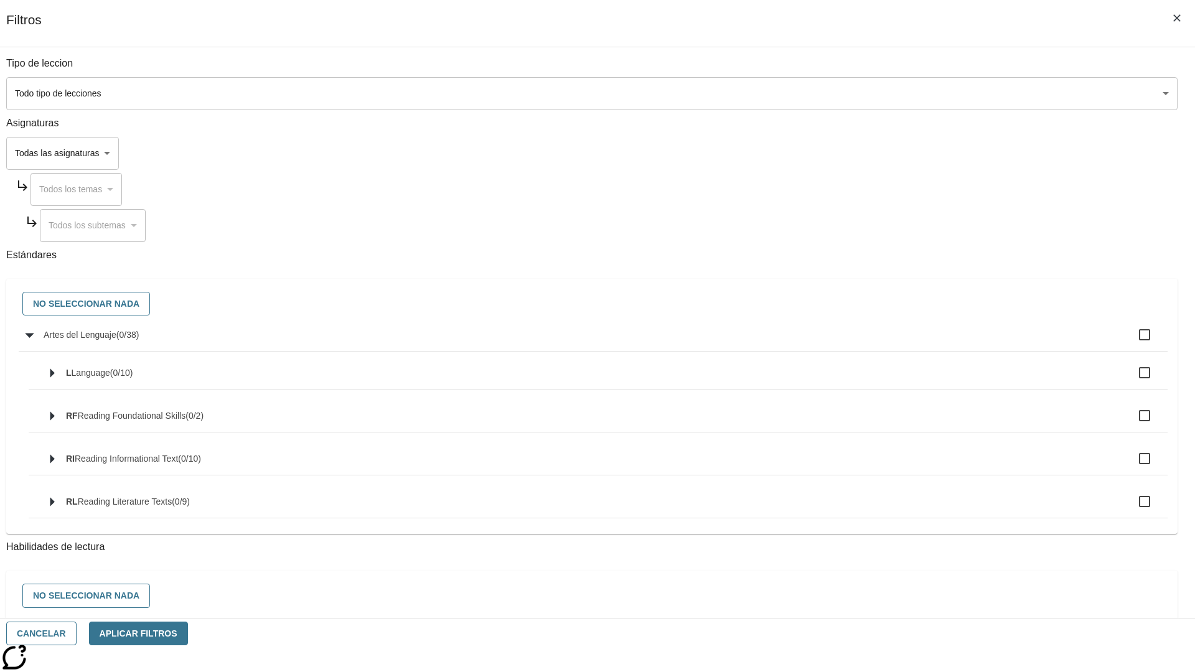
checkbox input "true"
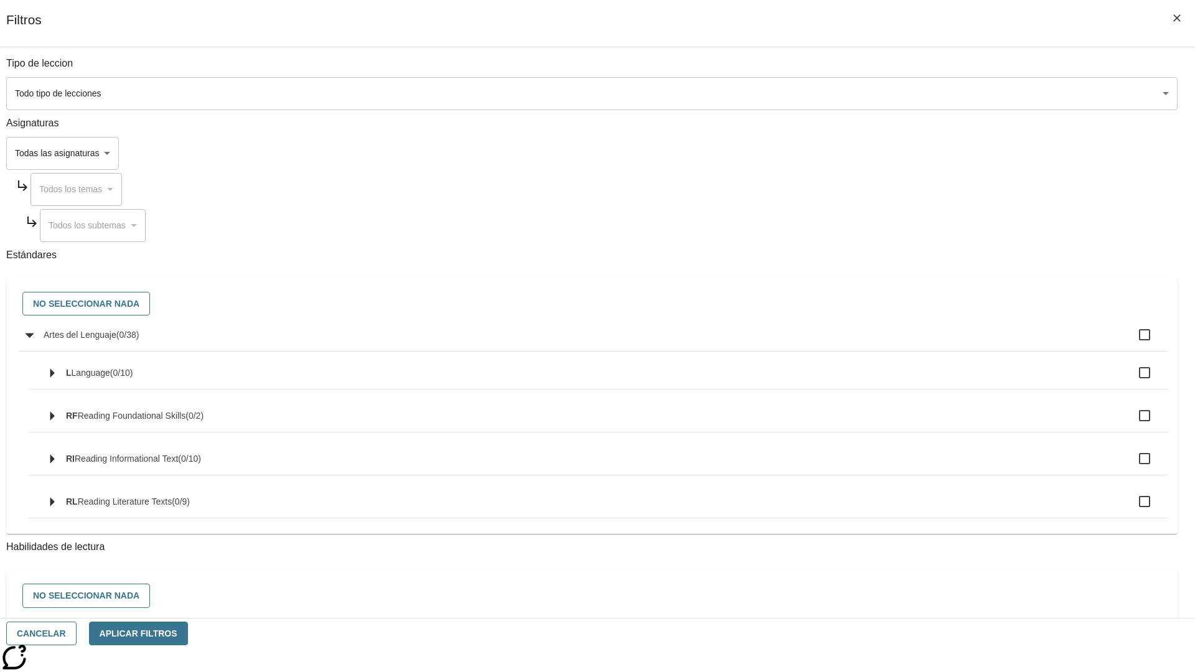
checkbox input "true"
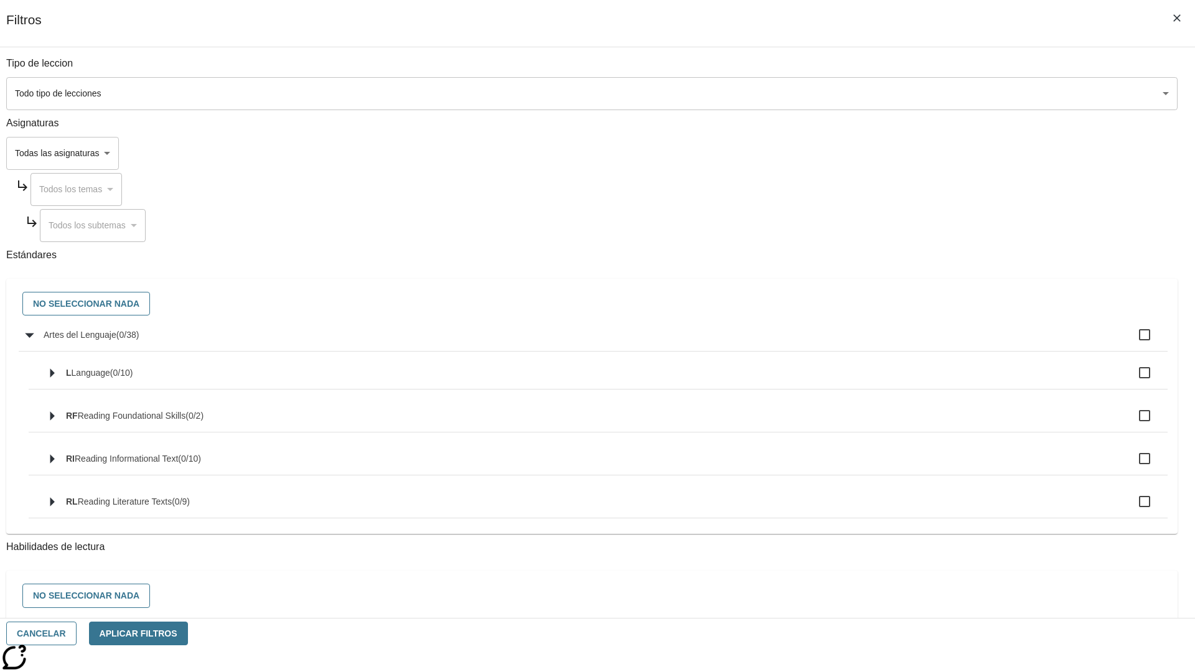
checkbox input "true"
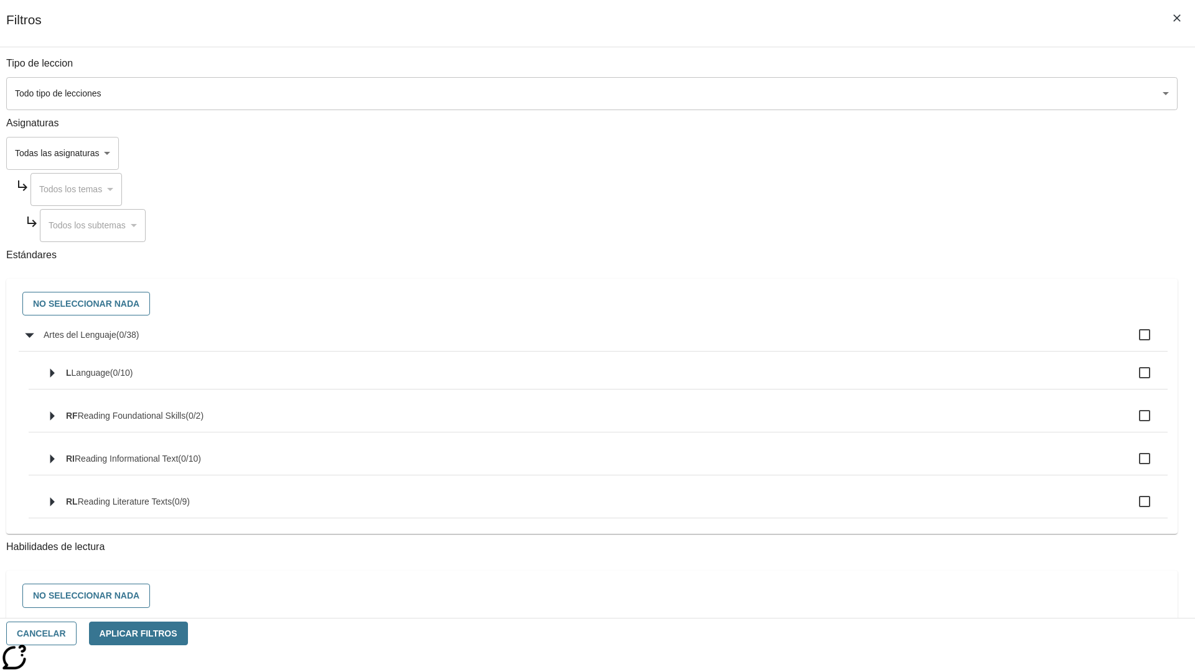
checkbox input "true"
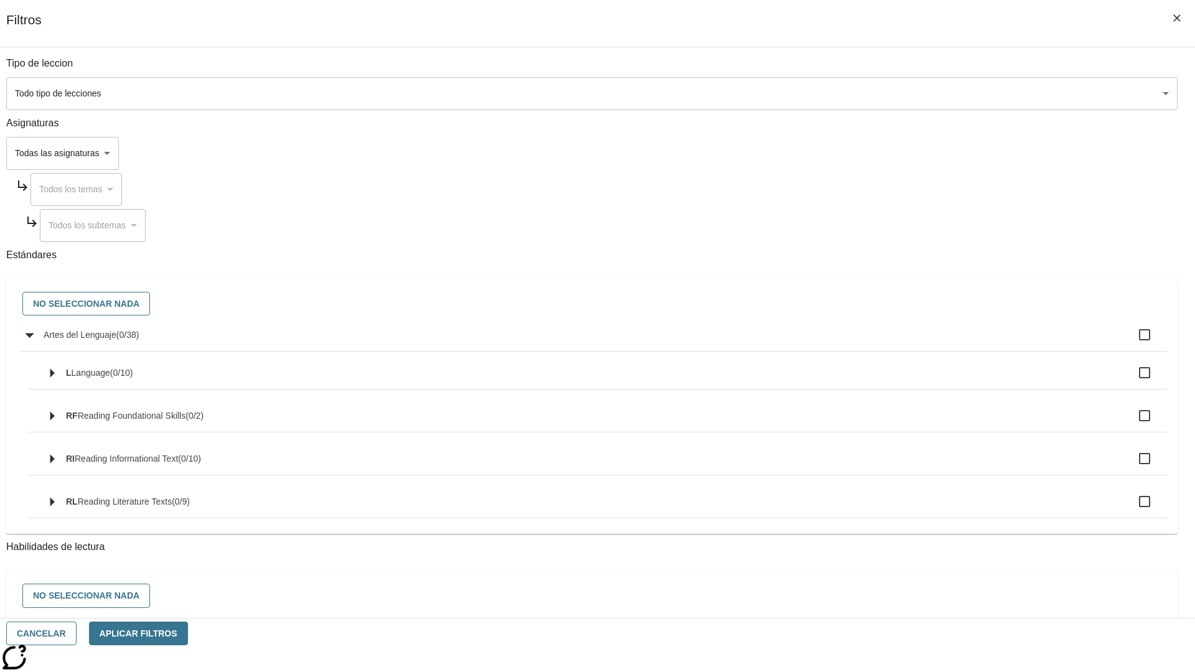
checkbox input "true"
click at [150, 304] on button "No seleccionar nada" at bounding box center [86, 304] width 128 height 24
checkbox input "false"
